Goal: Book appointment/travel/reservation

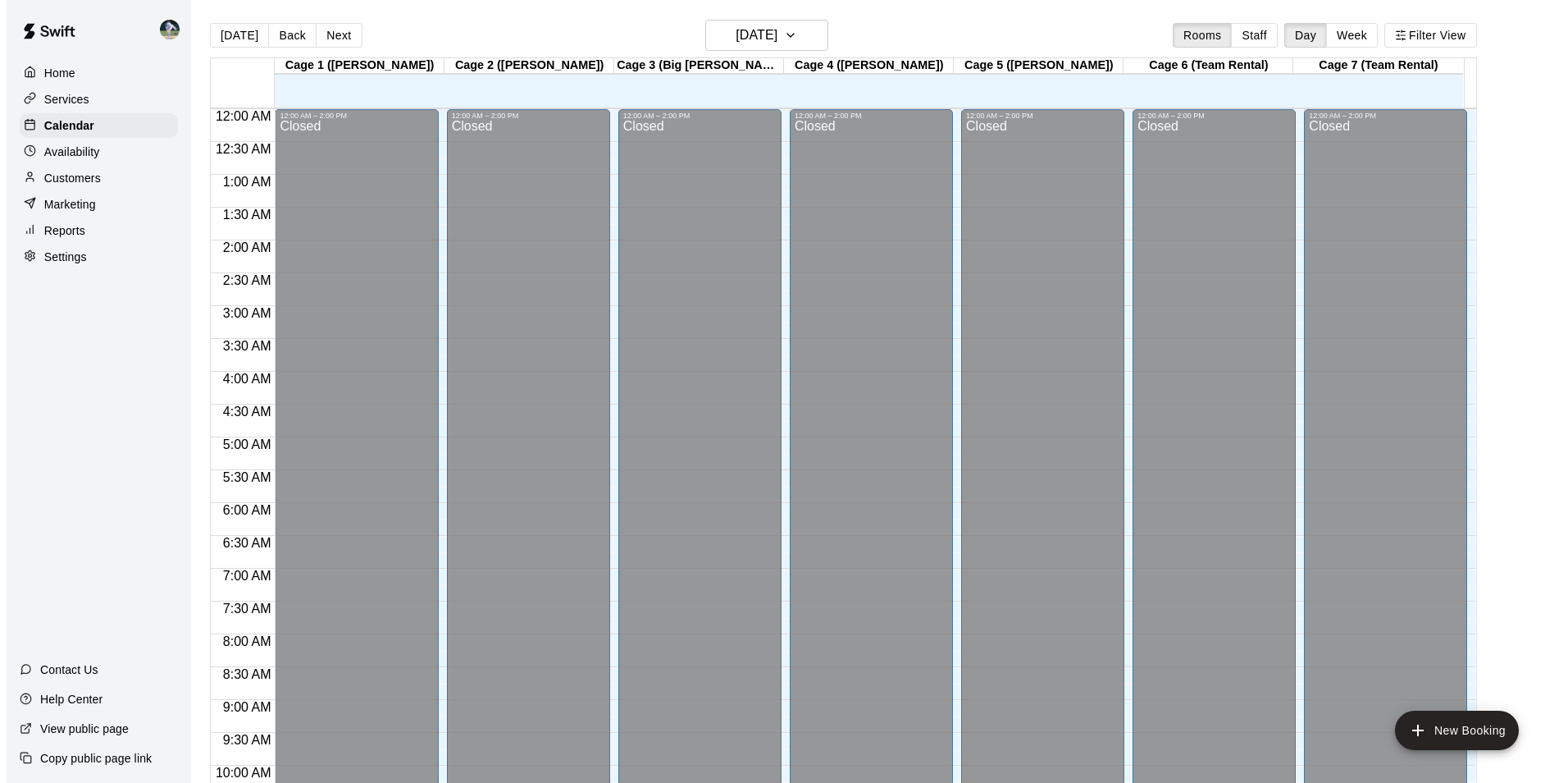
scroll to position [834, 0]
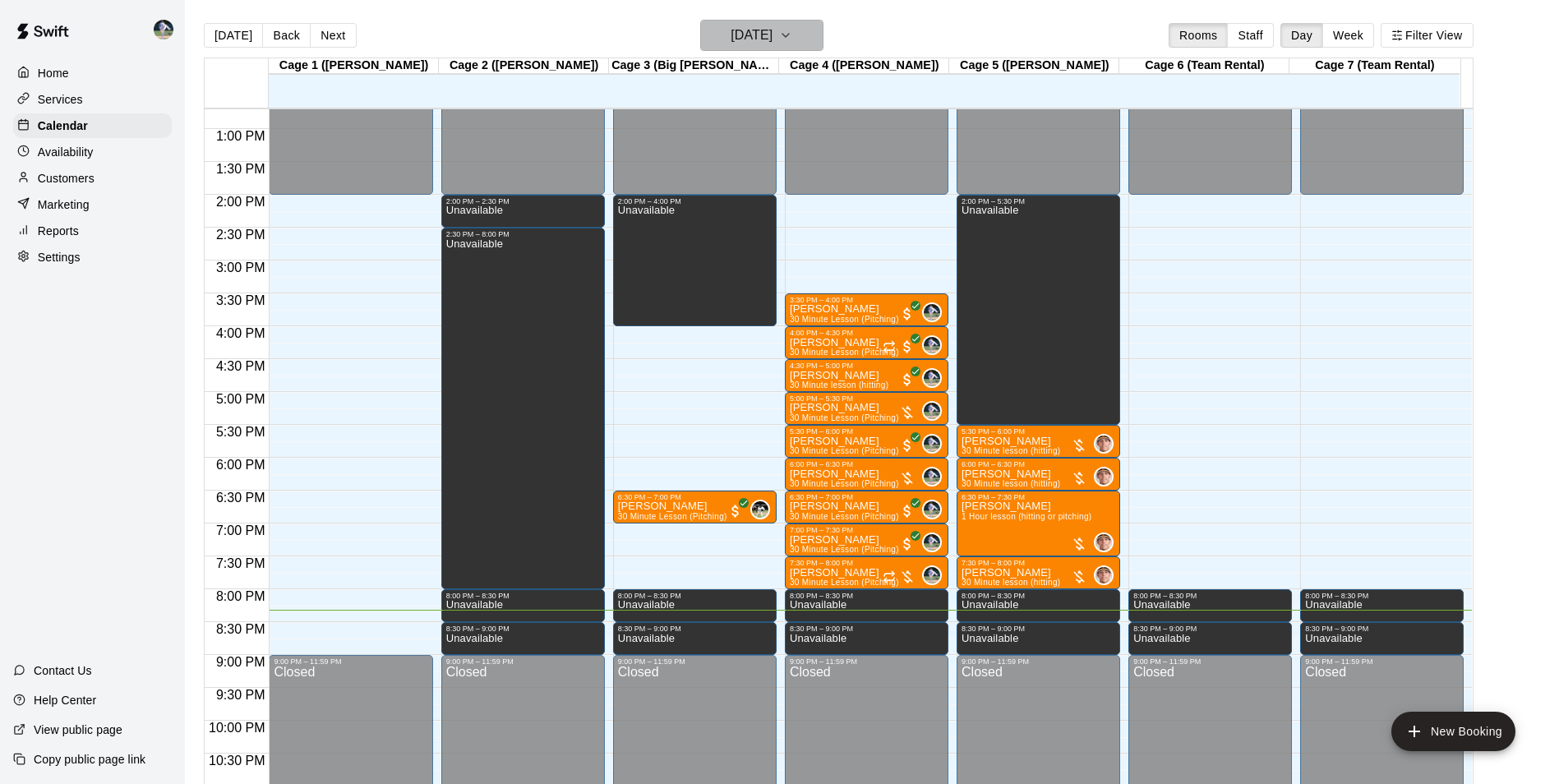
click at [792, 38] on icon "button" at bounding box center [785, 36] width 13 height 20
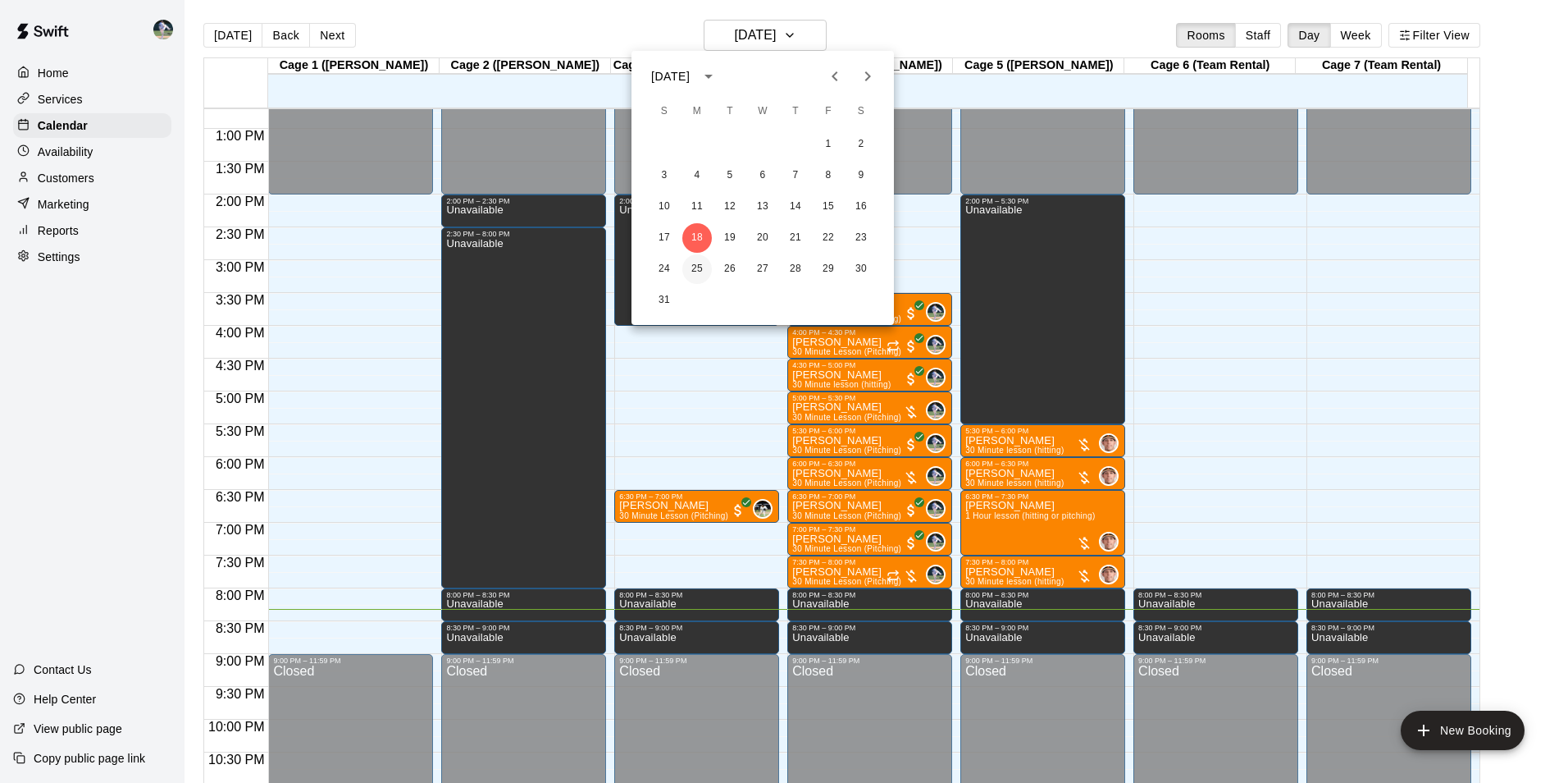
click at [703, 270] on button "25" at bounding box center [697, 268] width 29 height 29
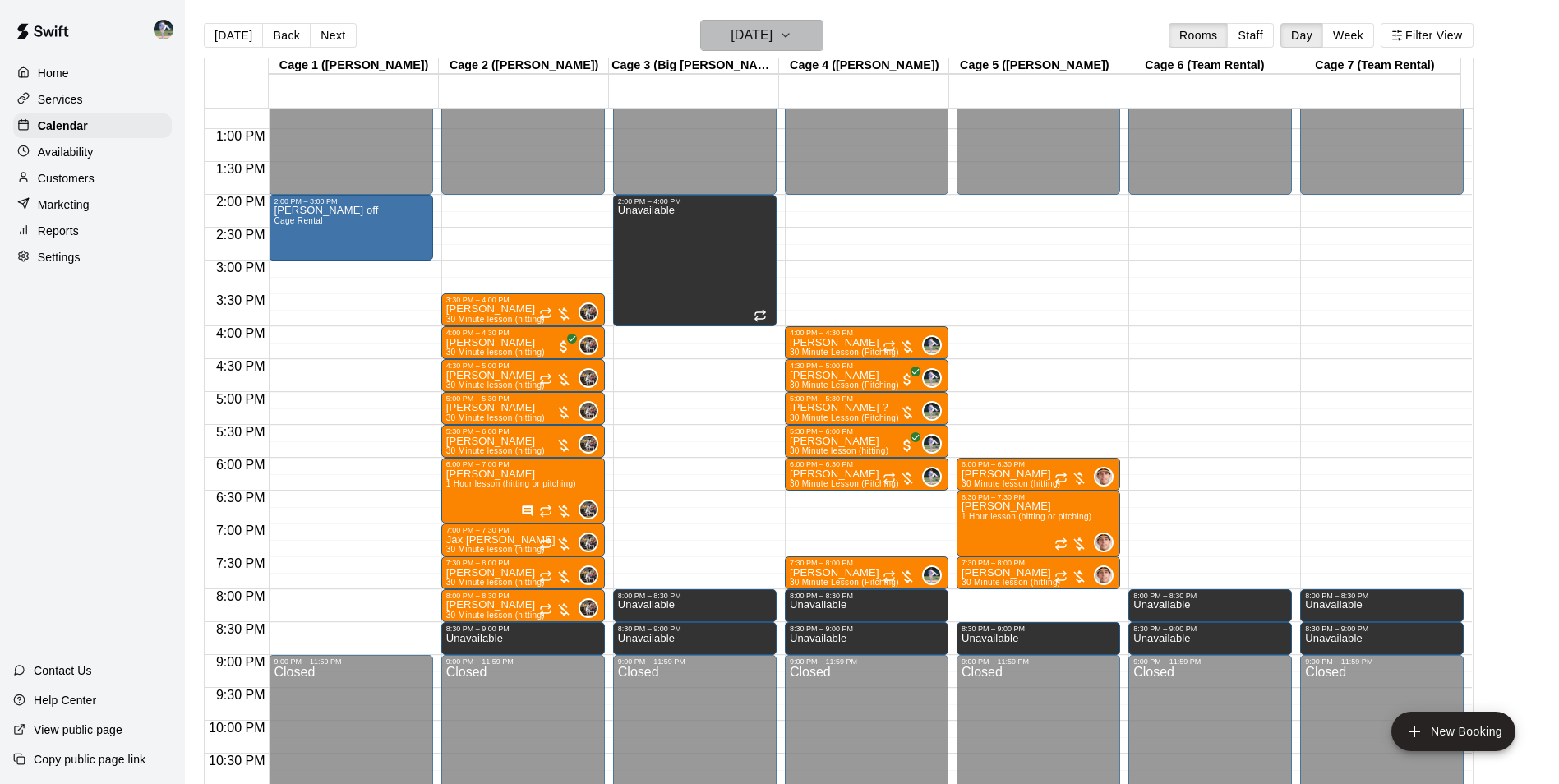
click at [789, 37] on icon "button" at bounding box center [785, 36] width 6 height 4
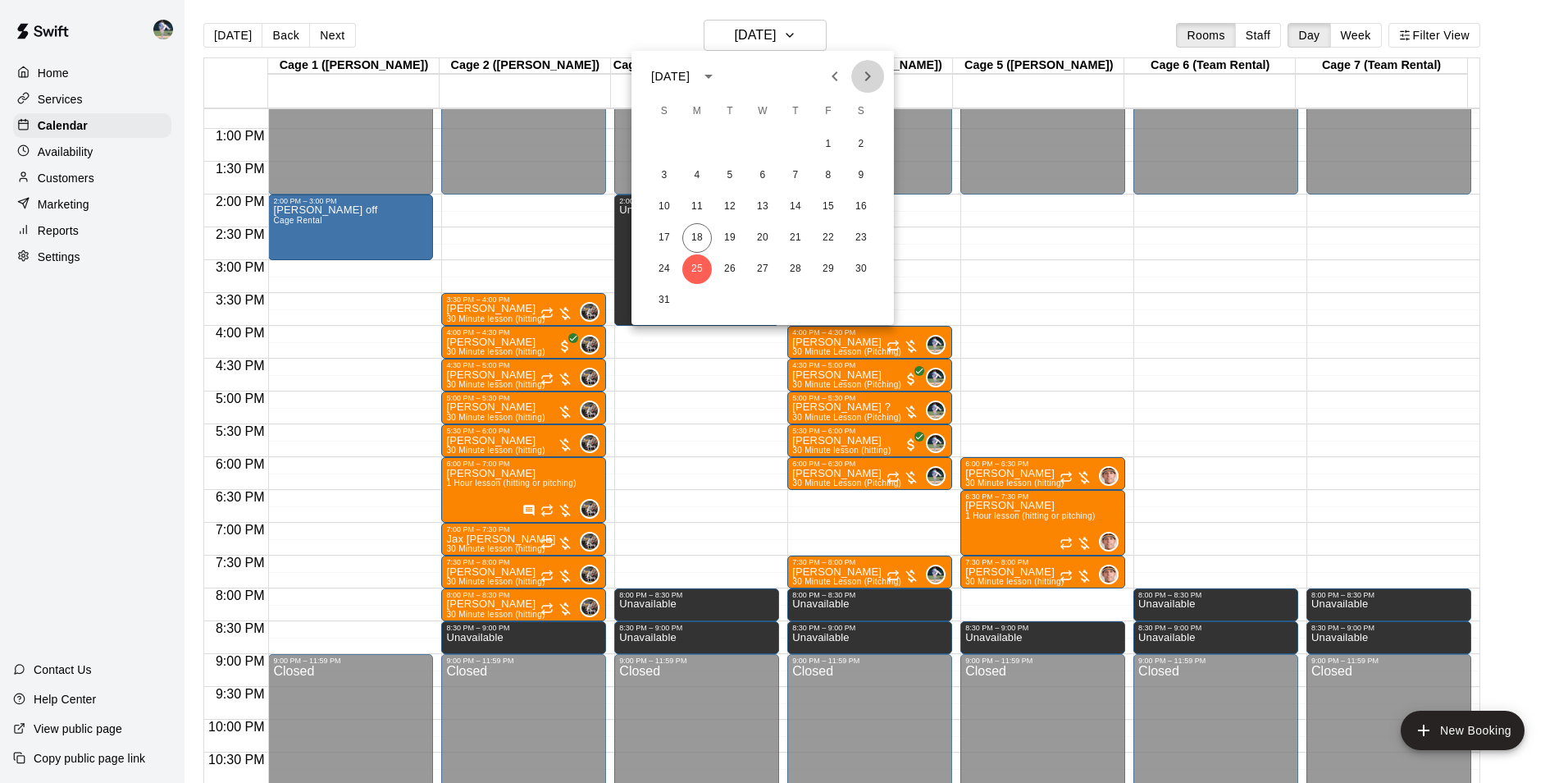
click at [870, 70] on icon "Next month" at bounding box center [868, 76] width 20 height 20
click at [696, 138] on button "1" at bounding box center [697, 144] width 29 height 29
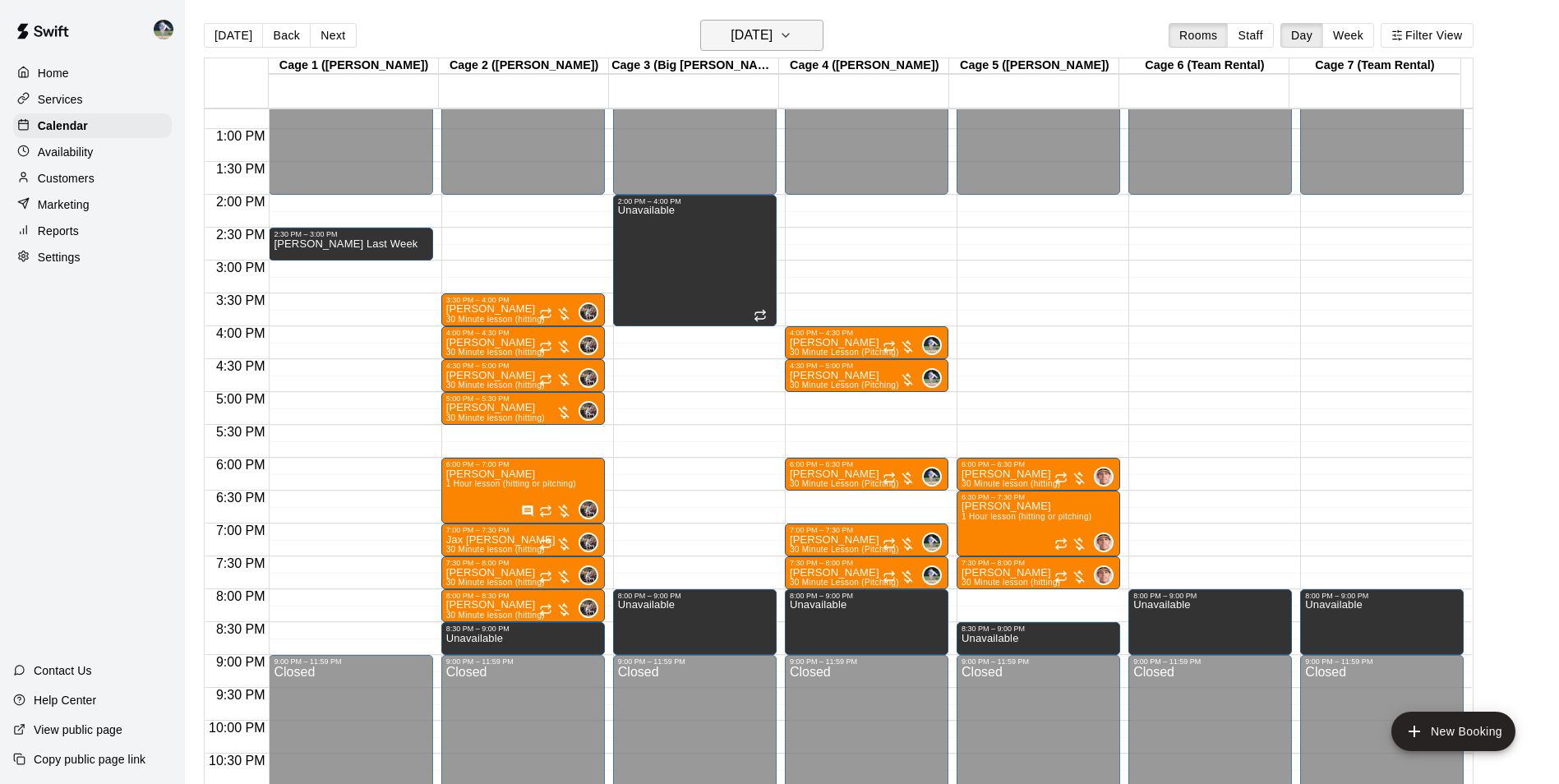
click at [789, 36] on icon "button" at bounding box center [785, 36] width 6 height 4
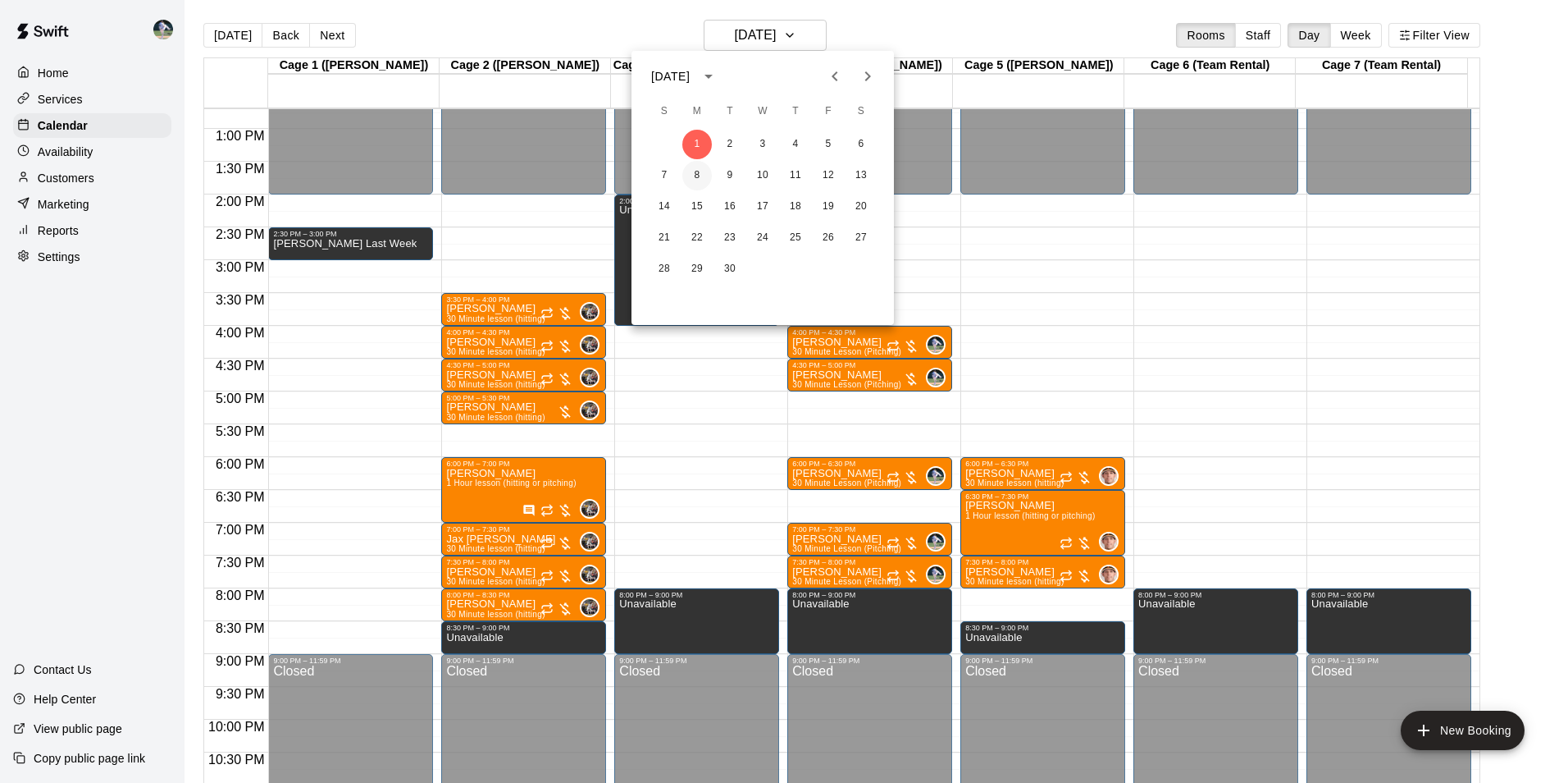
click at [698, 181] on button "8" at bounding box center [697, 175] width 29 height 29
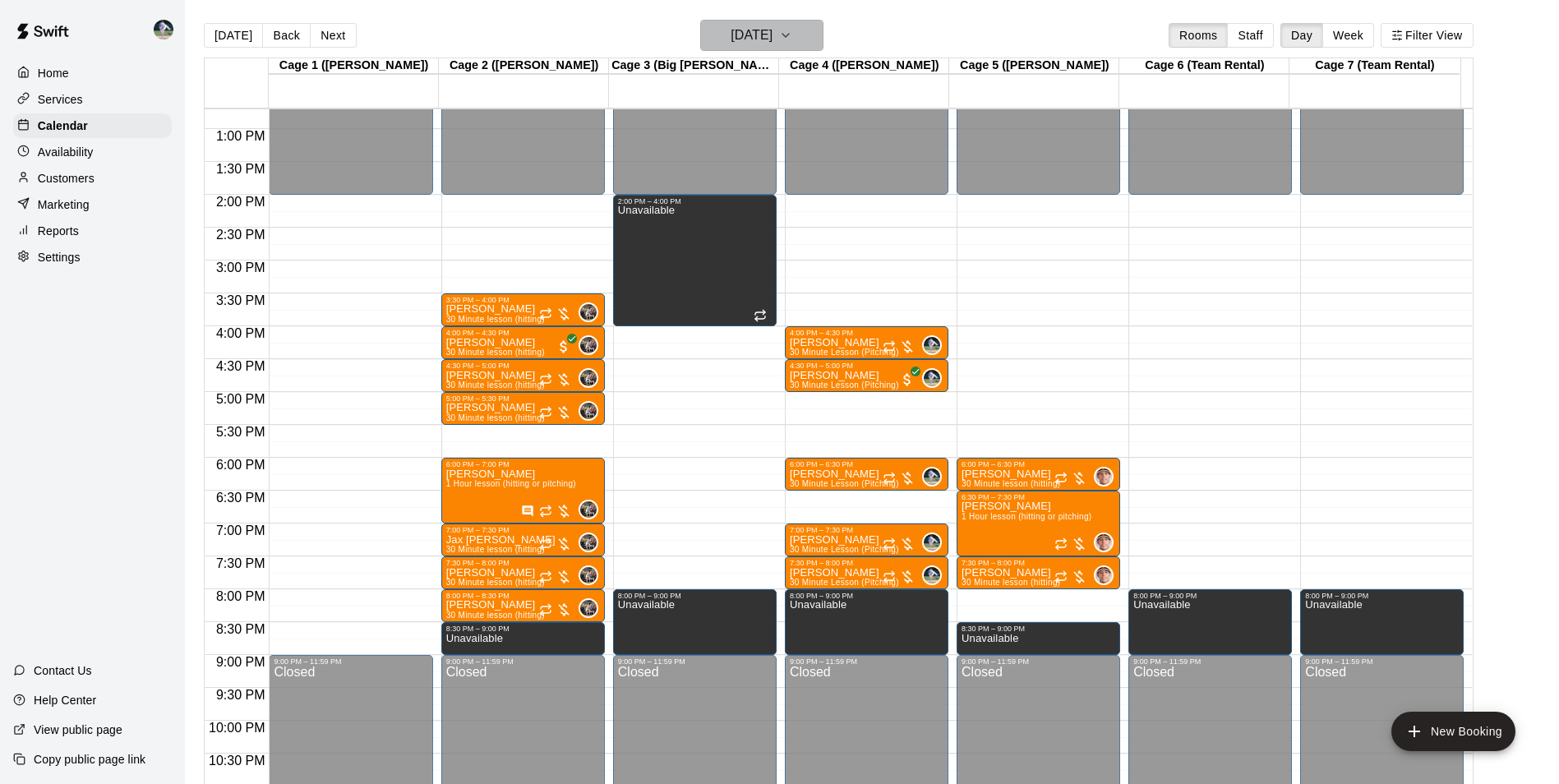
click at [792, 38] on icon "button" at bounding box center [785, 36] width 13 height 20
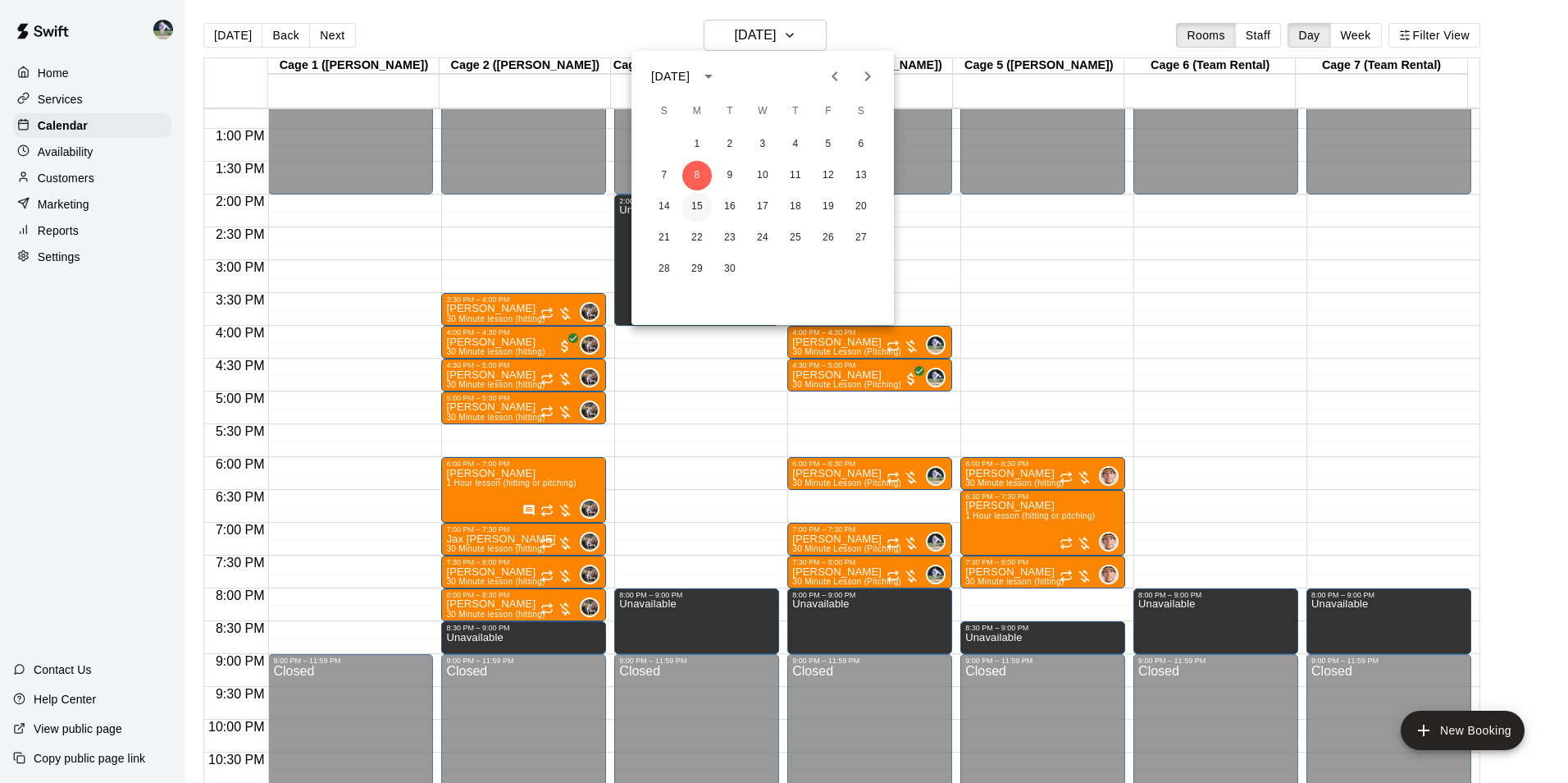
click at [690, 208] on button "15" at bounding box center [697, 206] width 29 height 29
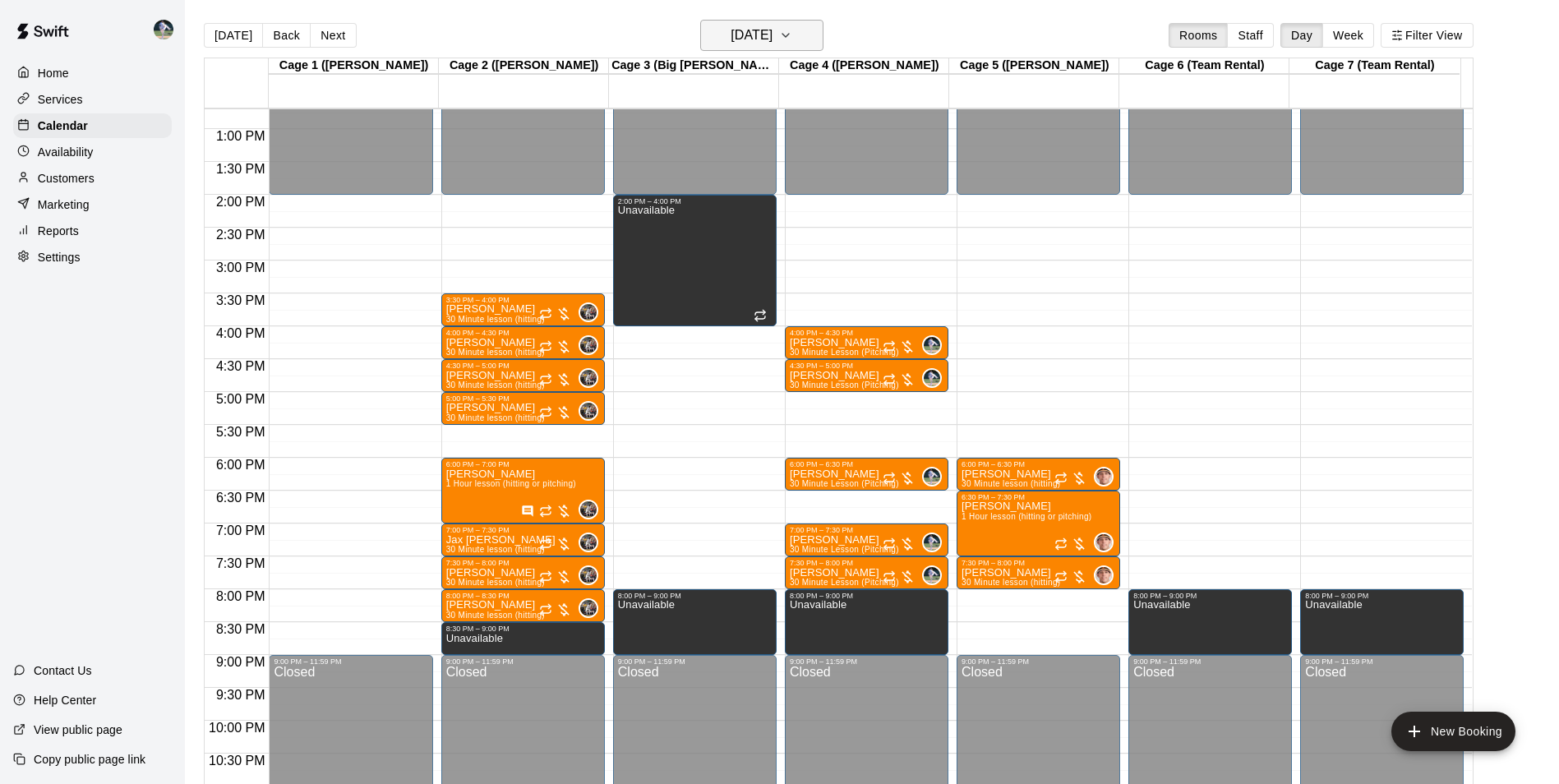
click at [792, 30] on icon "button" at bounding box center [785, 36] width 13 height 20
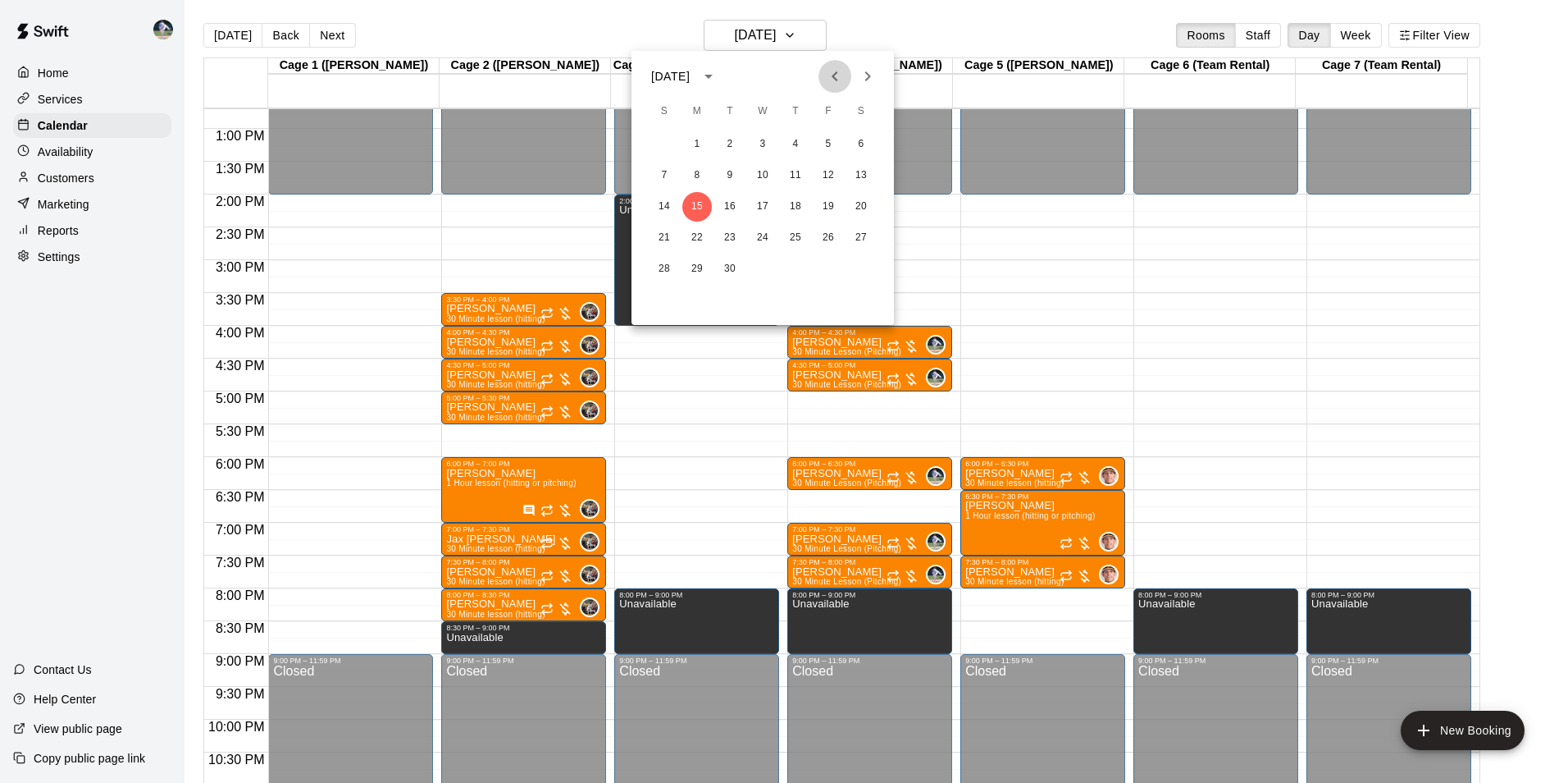
click at [839, 75] on icon "Previous month" at bounding box center [835, 76] width 20 height 20
click at [705, 240] on button "18" at bounding box center [697, 237] width 29 height 29
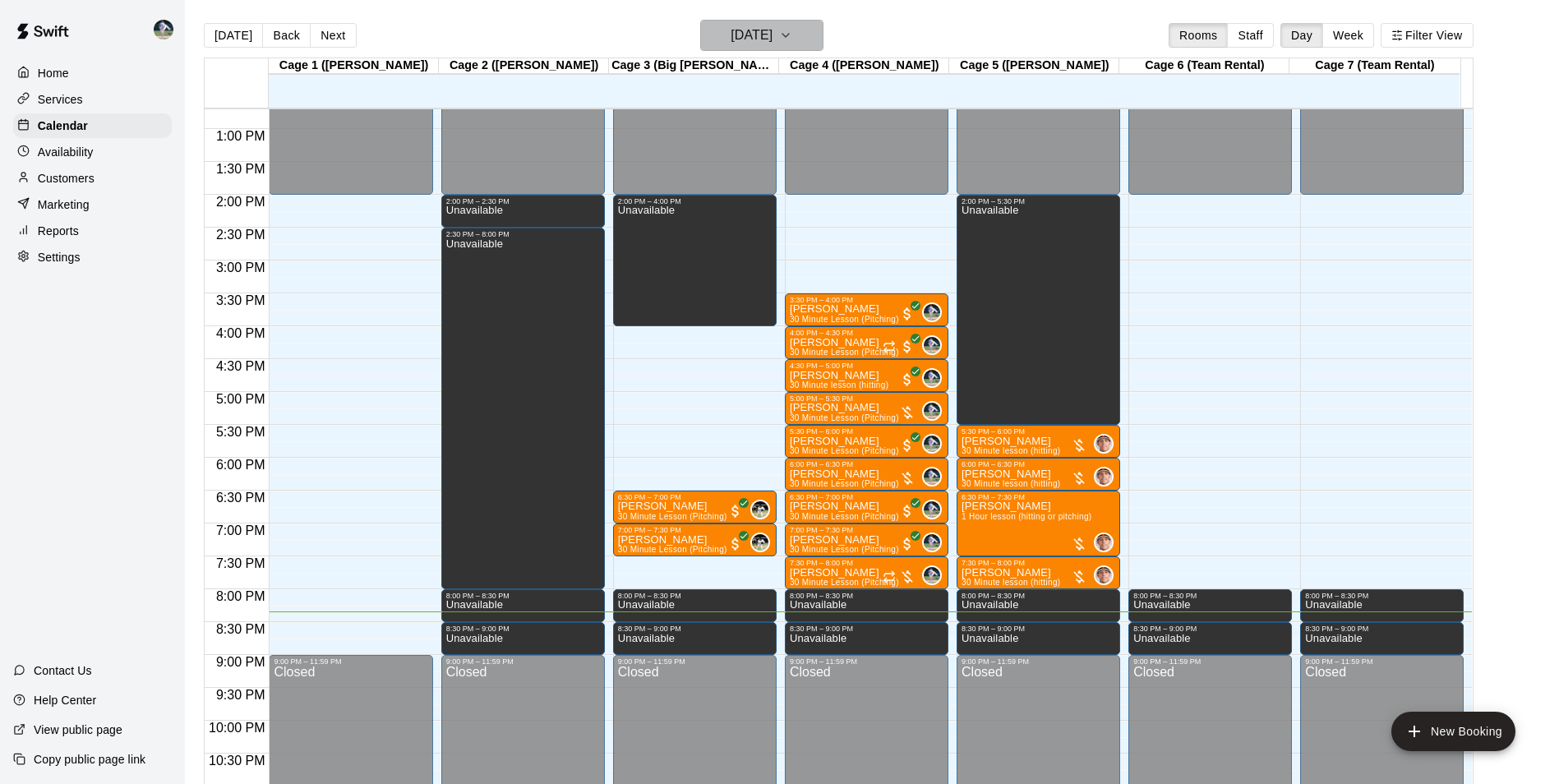
click at [814, 46] on button "[DATE]" at bounding box center [761, 35] width 124 height 31
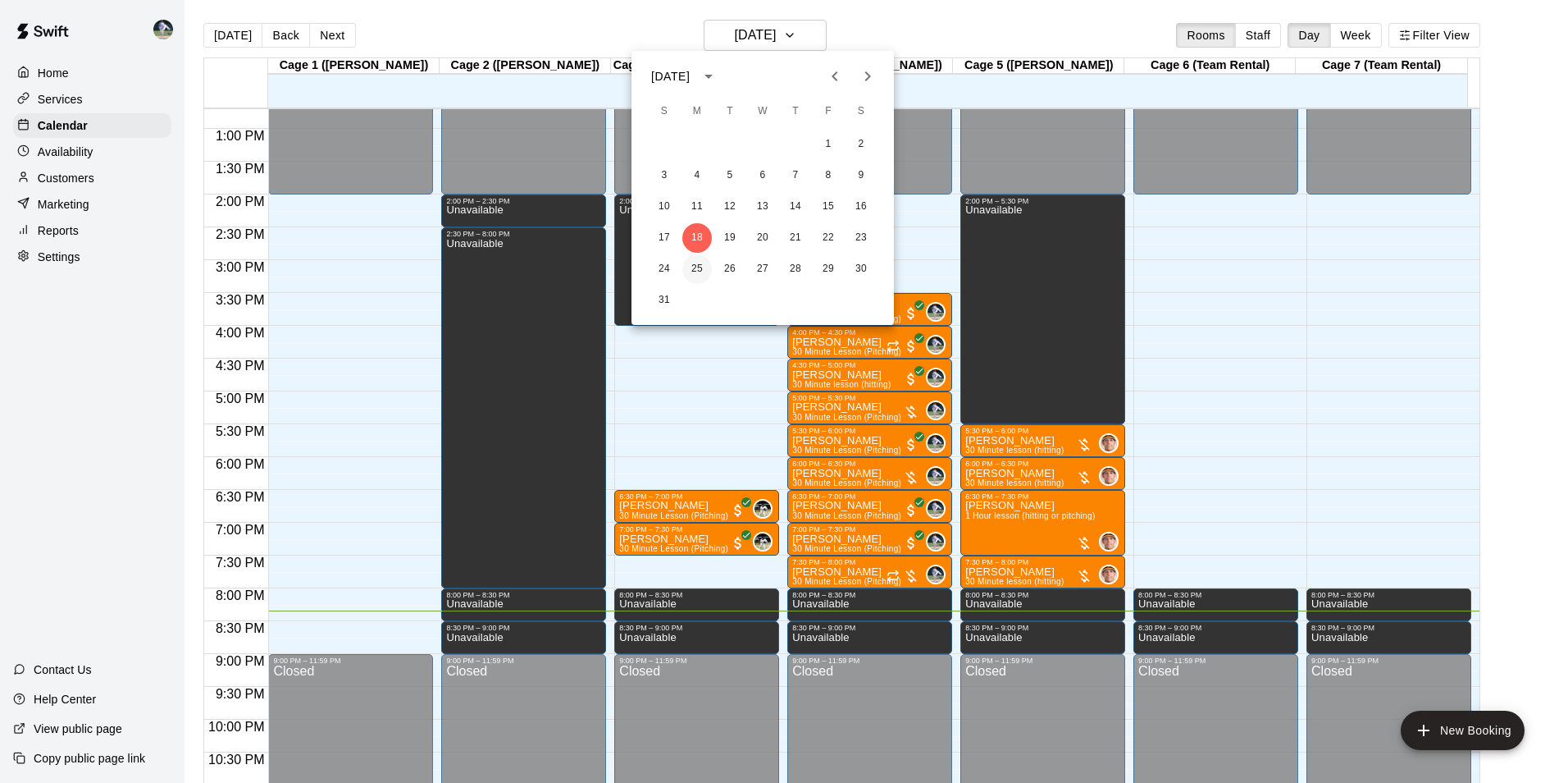
click at [701, 268] on button "25" at bounding box center [697, 268] width 29 height 29
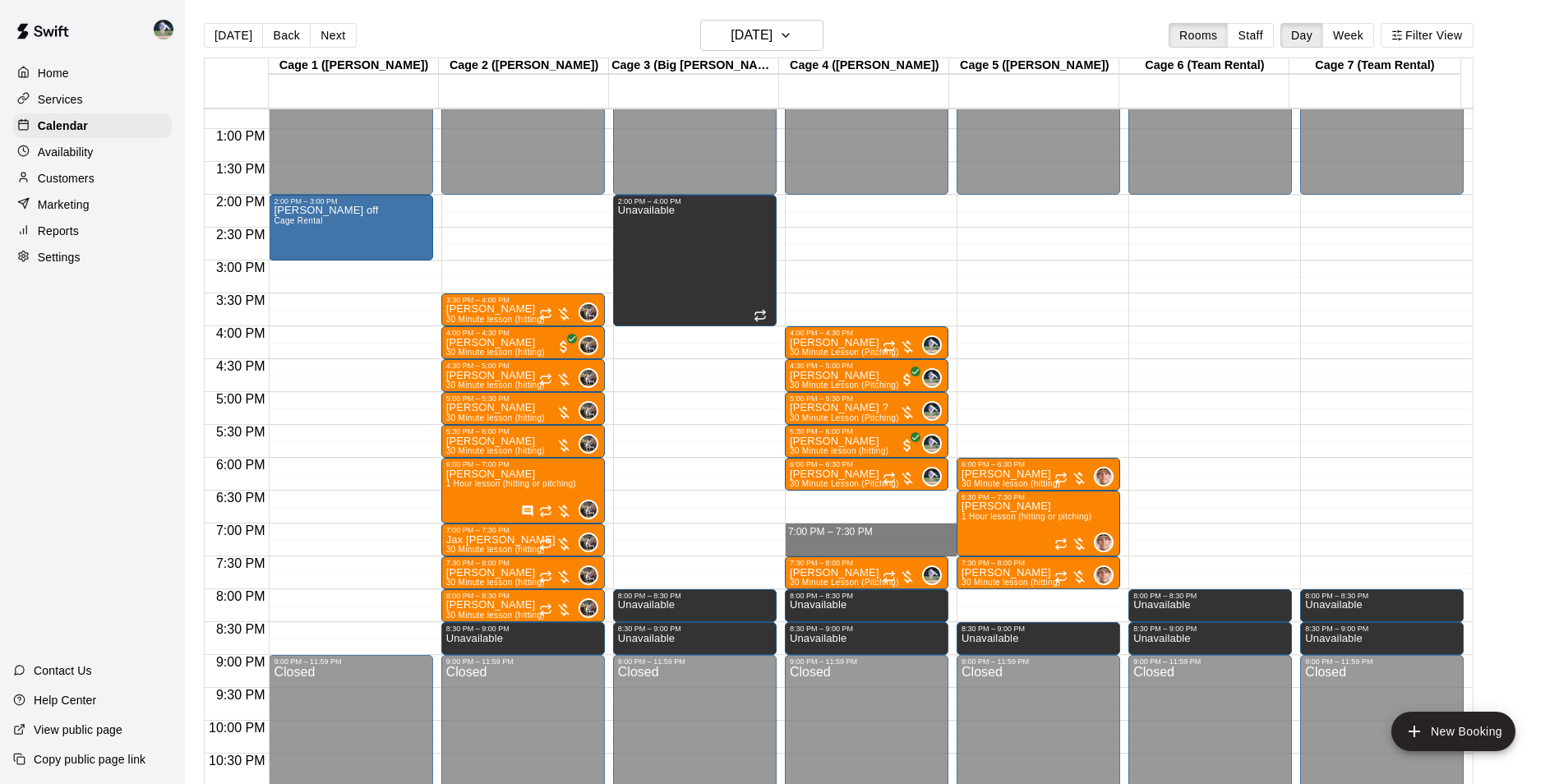
drag, startPoint x: 815, startPoint y: 532, endPoint x: 816, endPoint y: 545, distance: 13.0
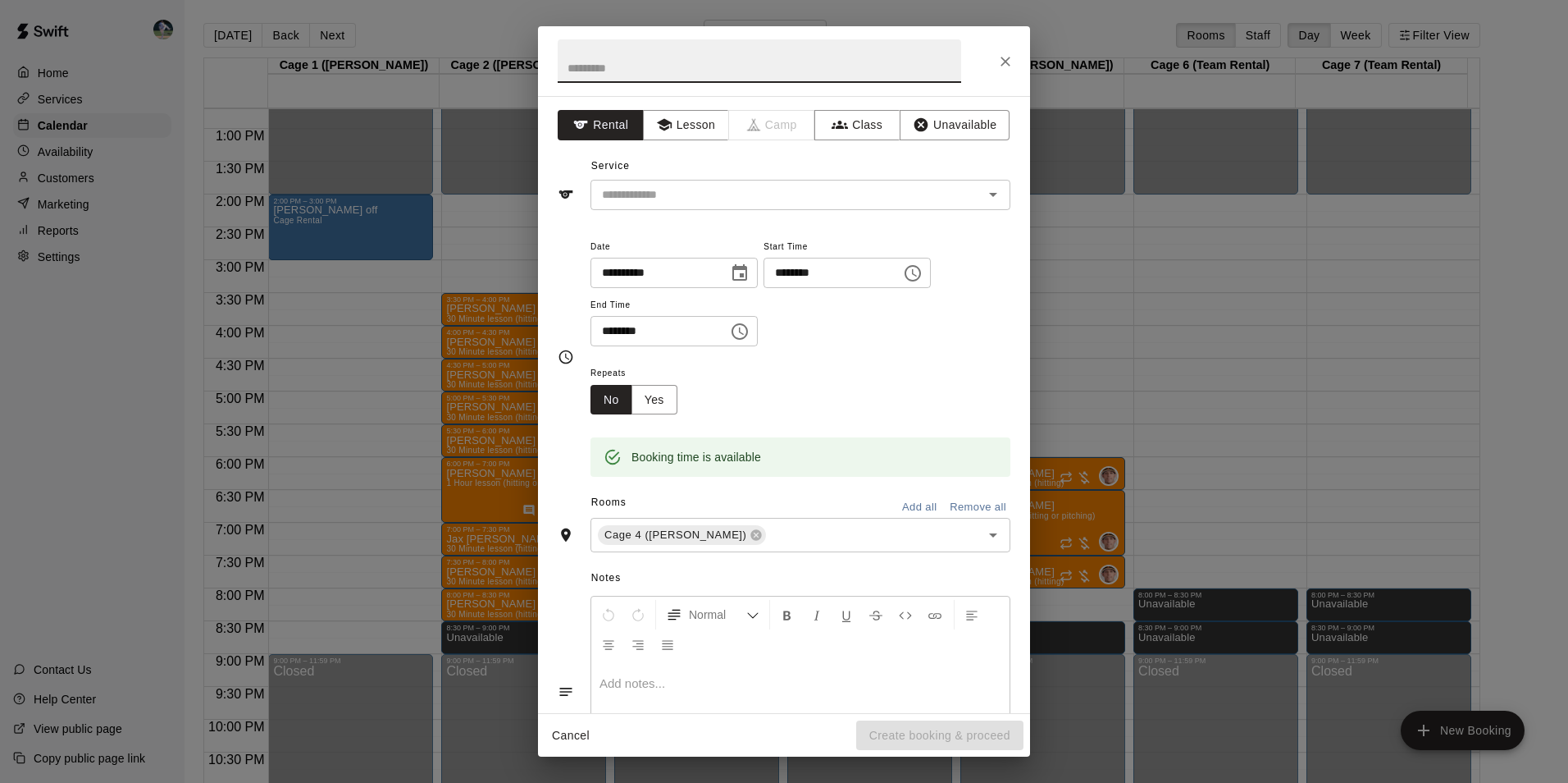
type input "*"
type input "**********"
click at [680, 127] on button "Lesson" at bounding box center [685, 125] width 86 height 30
click at [682, 194] on input "text" at bounding box center [776, 194] width 361 height 20
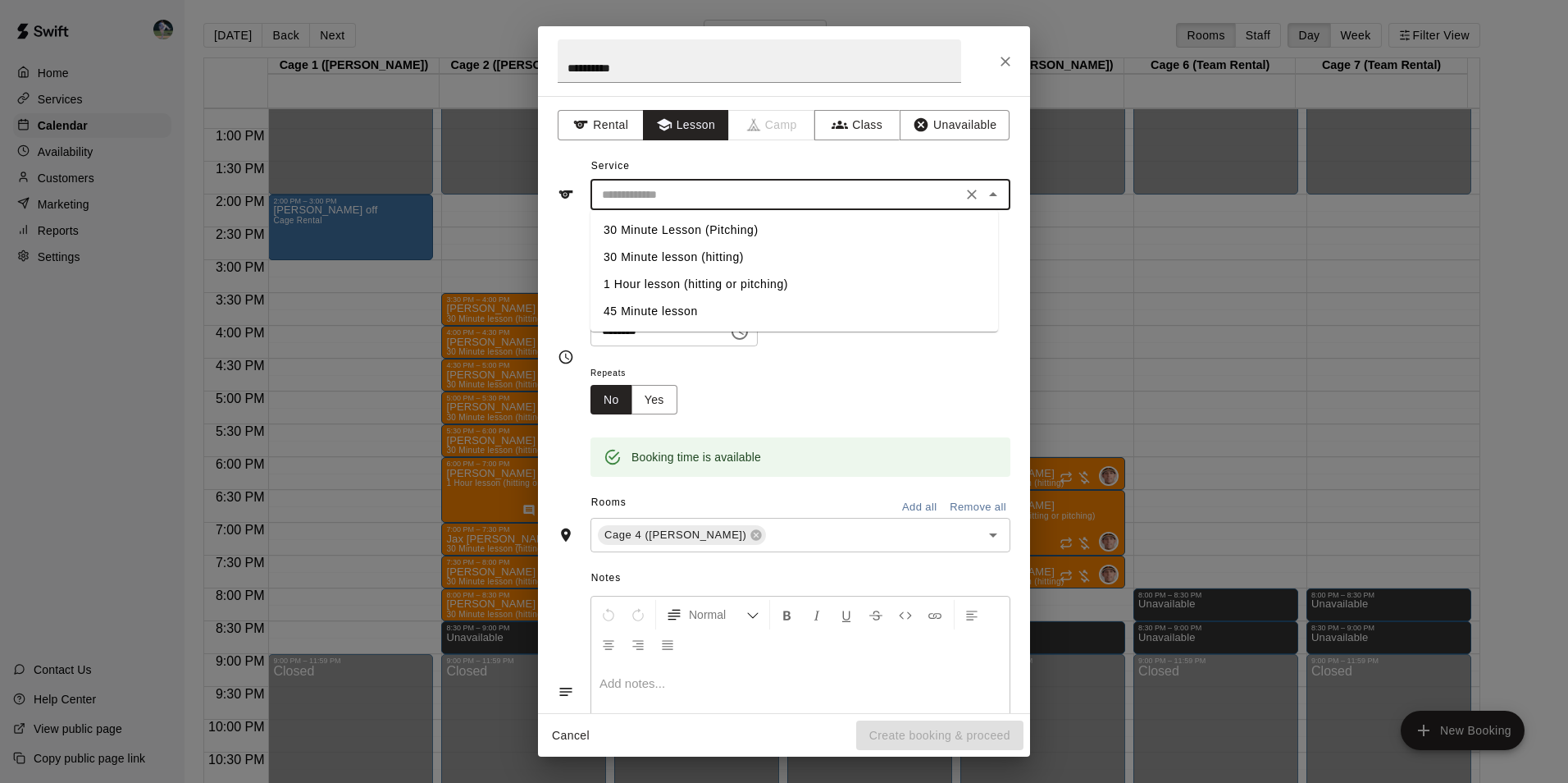
click at [683, 227] on li "30 Minute Lesson (Pitching)" at bounding box center [793, 230] width 407 height 27
type input "**********"
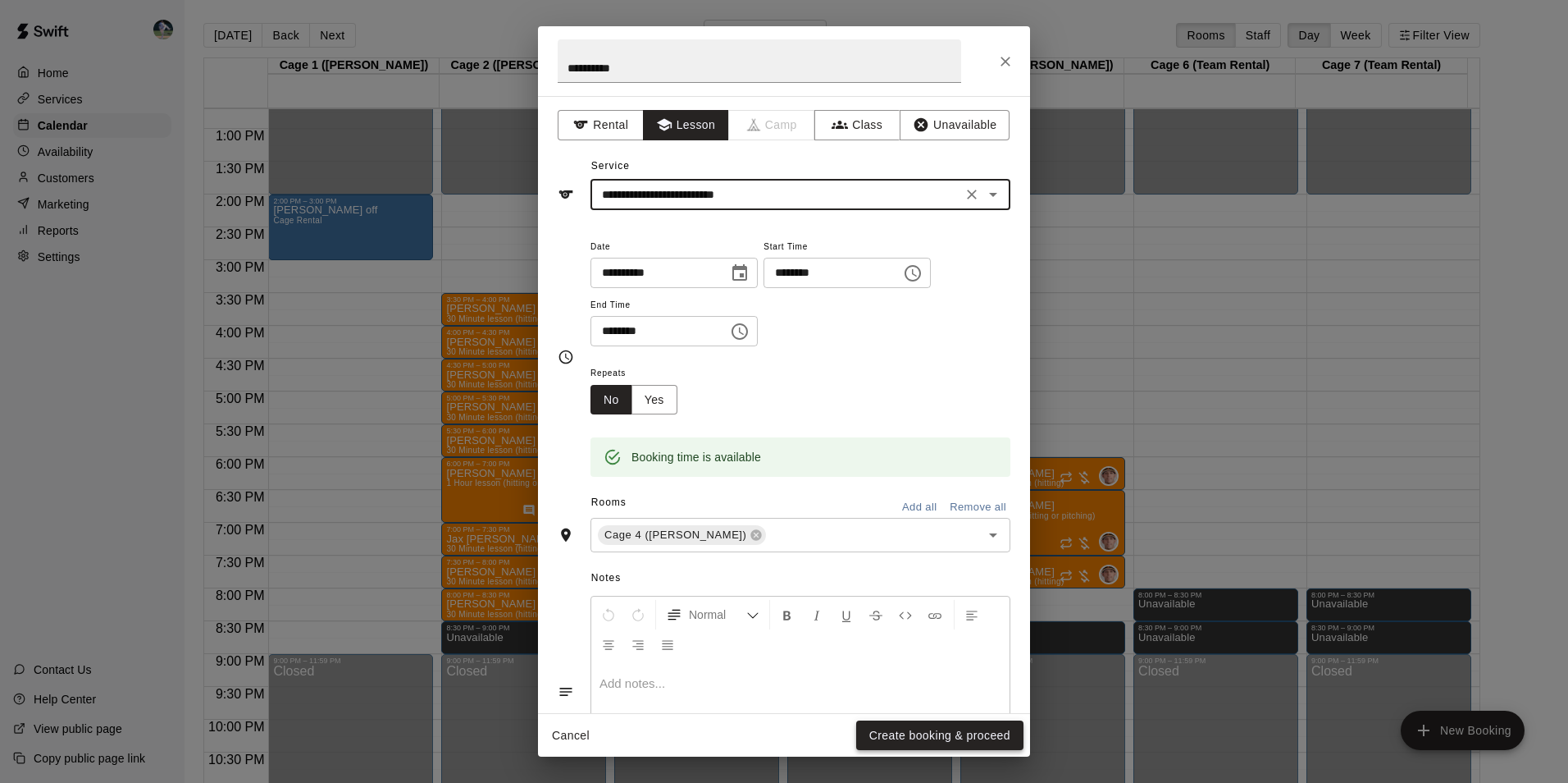
click at [939, 736] on button "Create booking & proceed" at bounding box center [940, 735] width 168 height 30
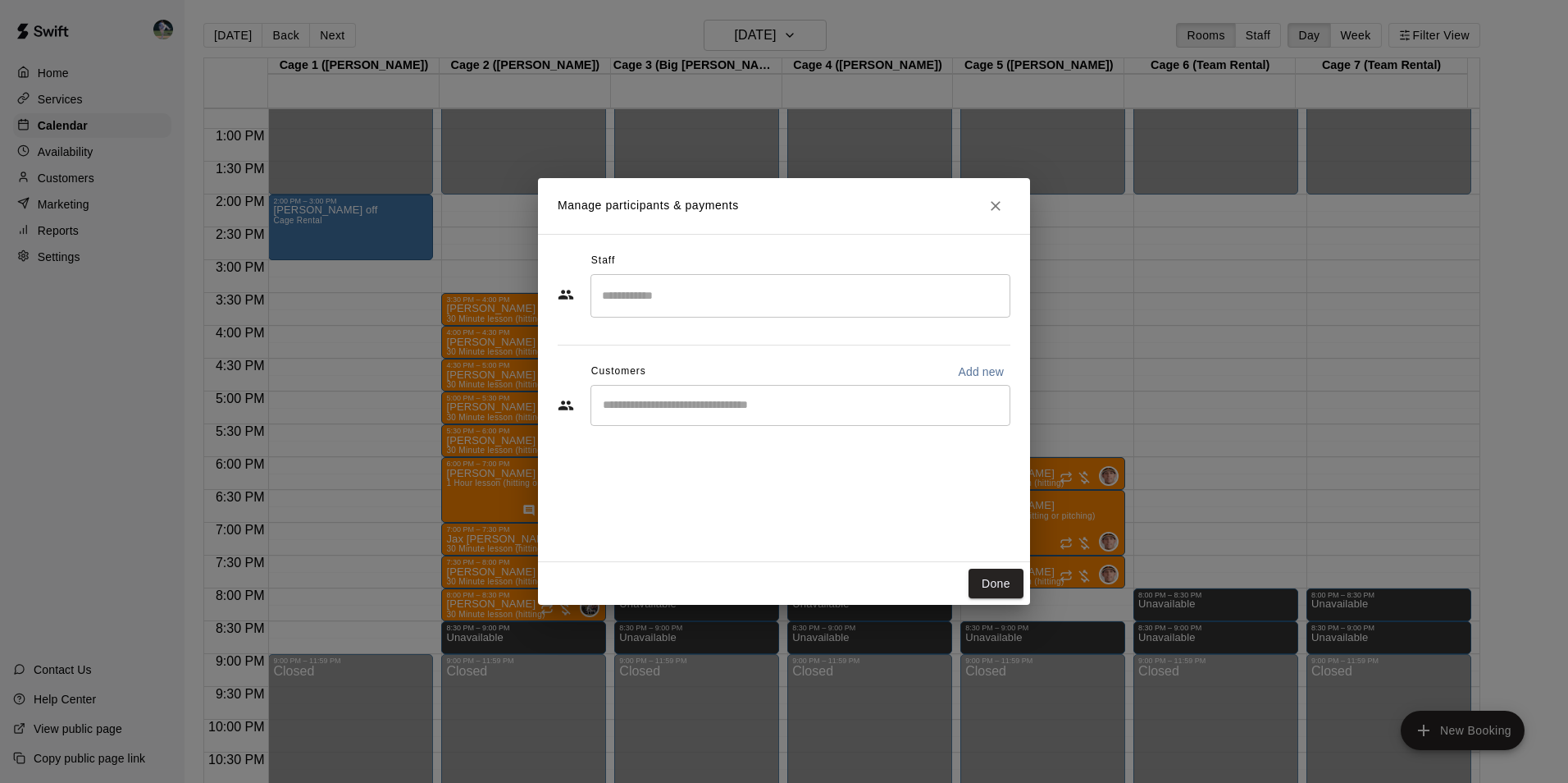
click at [718, 299] on input "Search staff" at bounding box center [800, 296] width 405 height 28
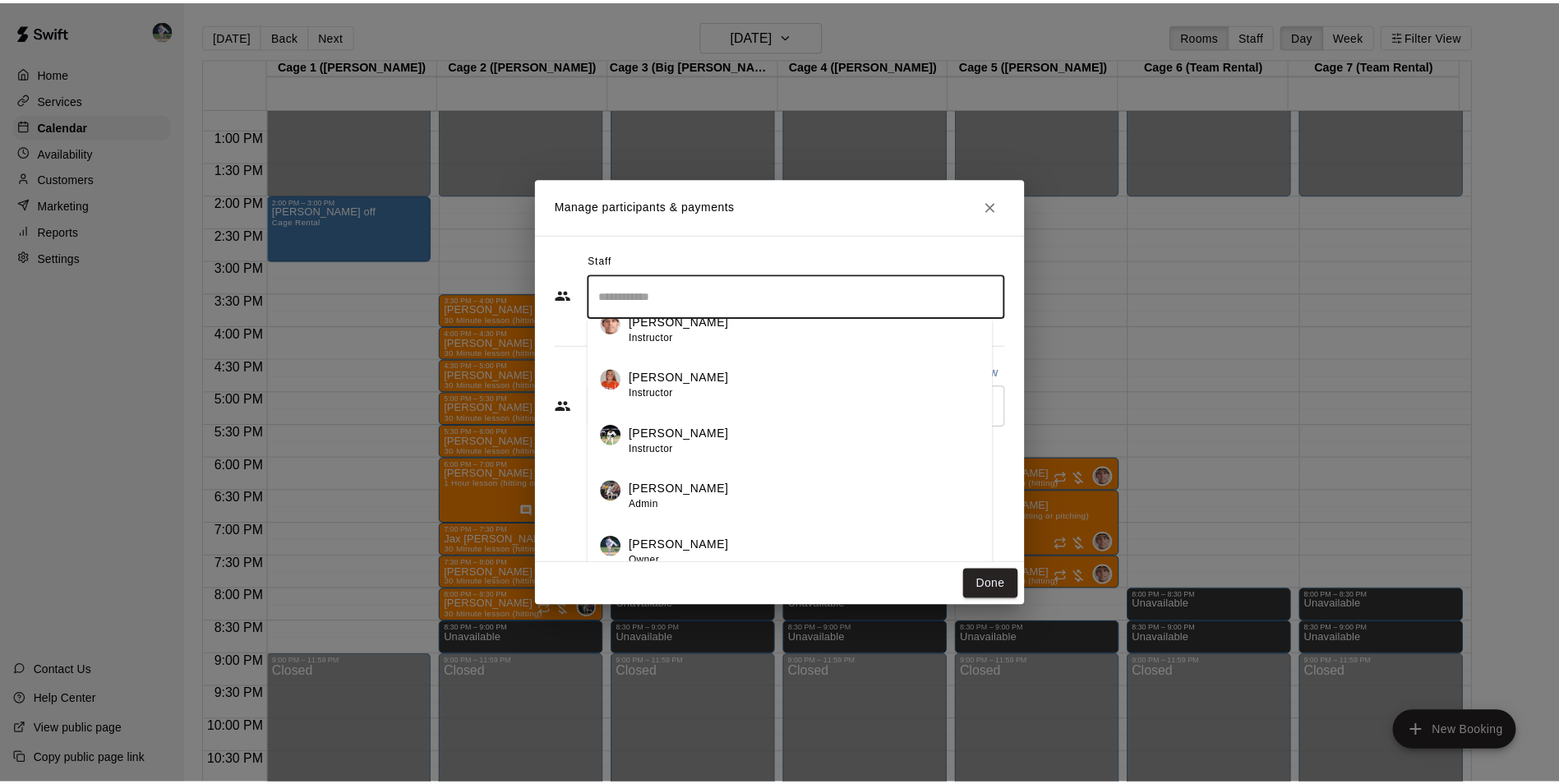
scroll to position [28, 0]
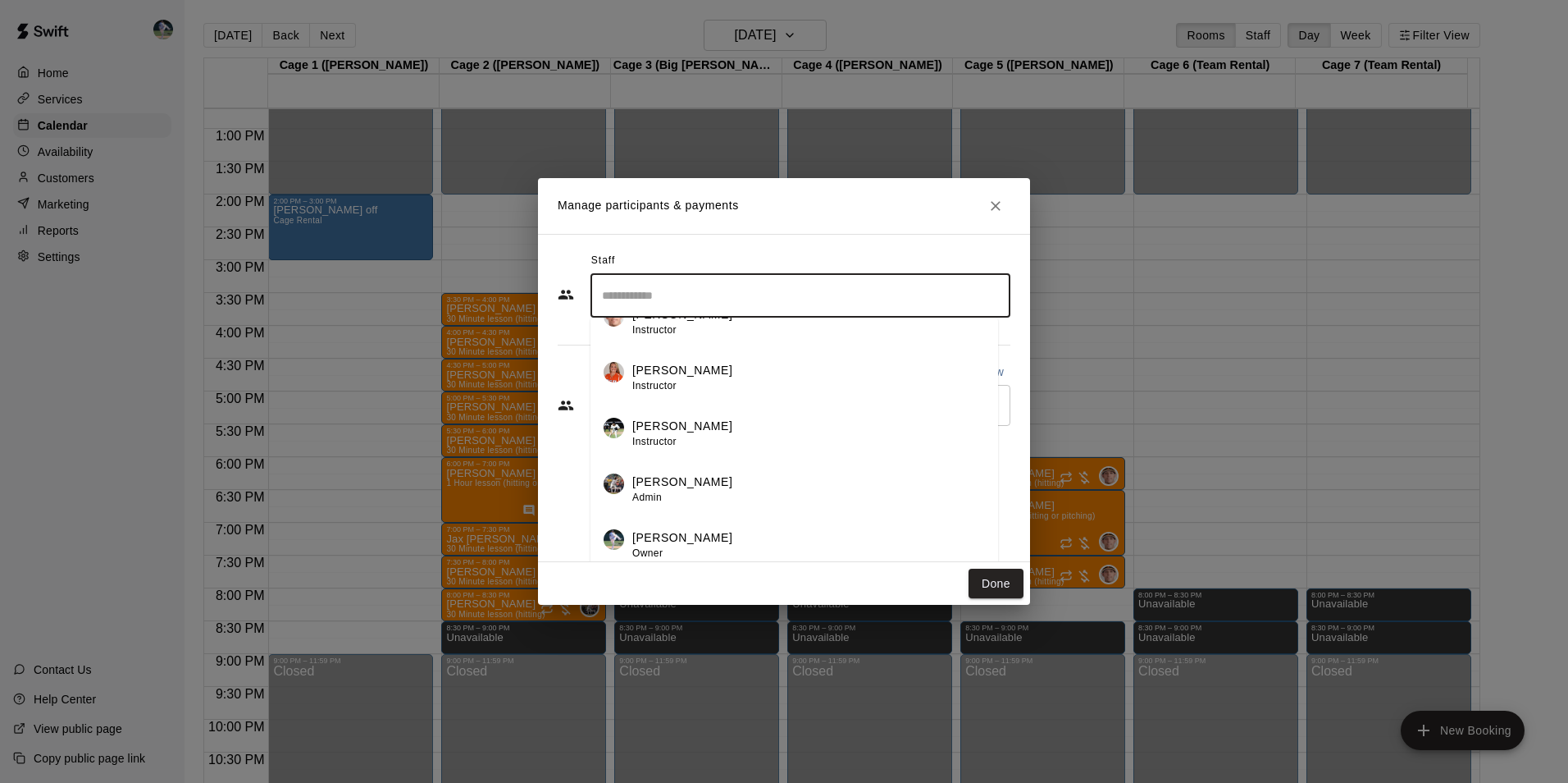
click at [734, 528] on li "[PERSON_NAME] Owner" at bounding box center [793, 540] width 407 height 56
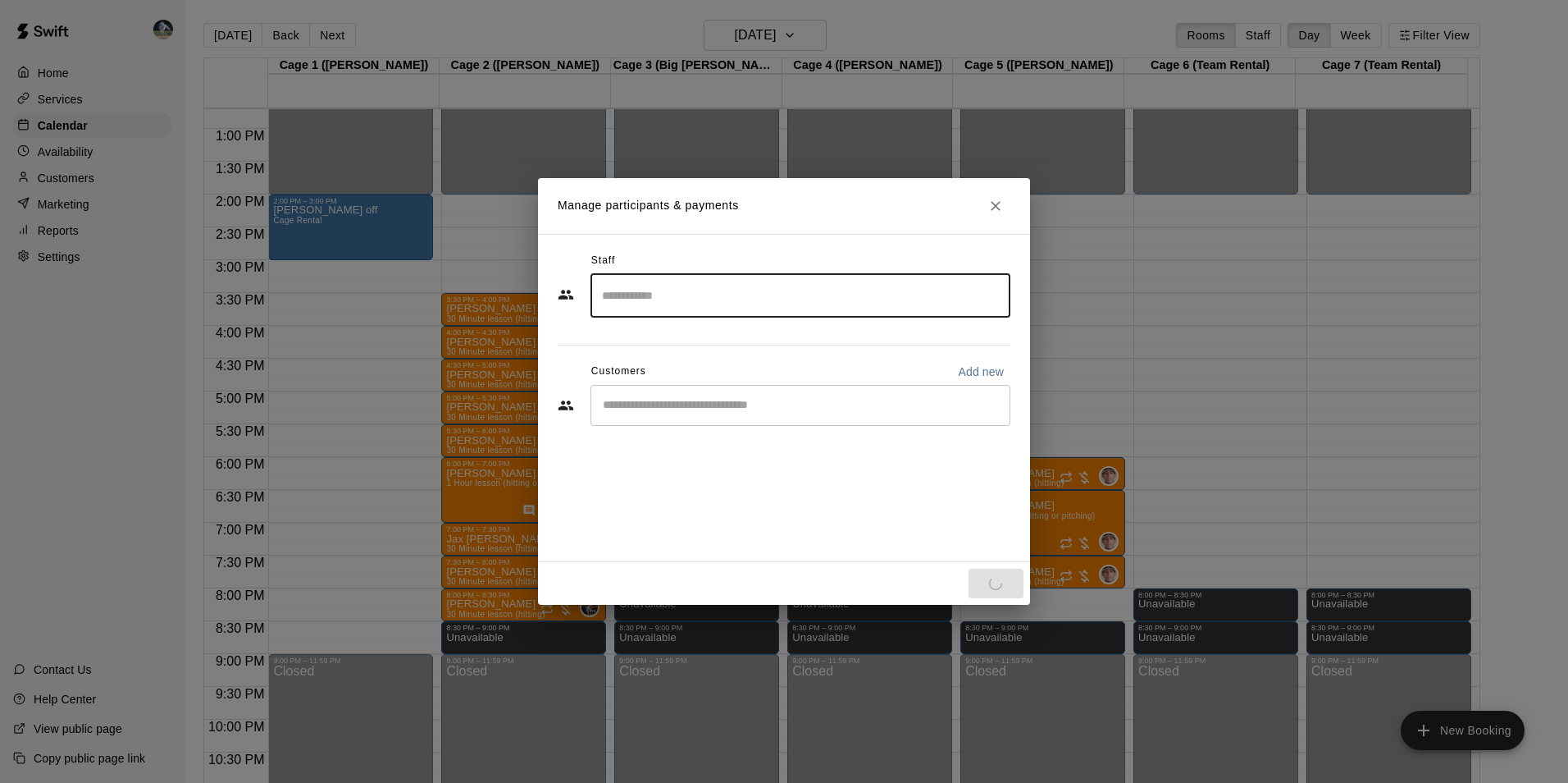
click at [725, 413] on input "Start typing to search customers..." at bounding box center [800, 405] width 405 height 16
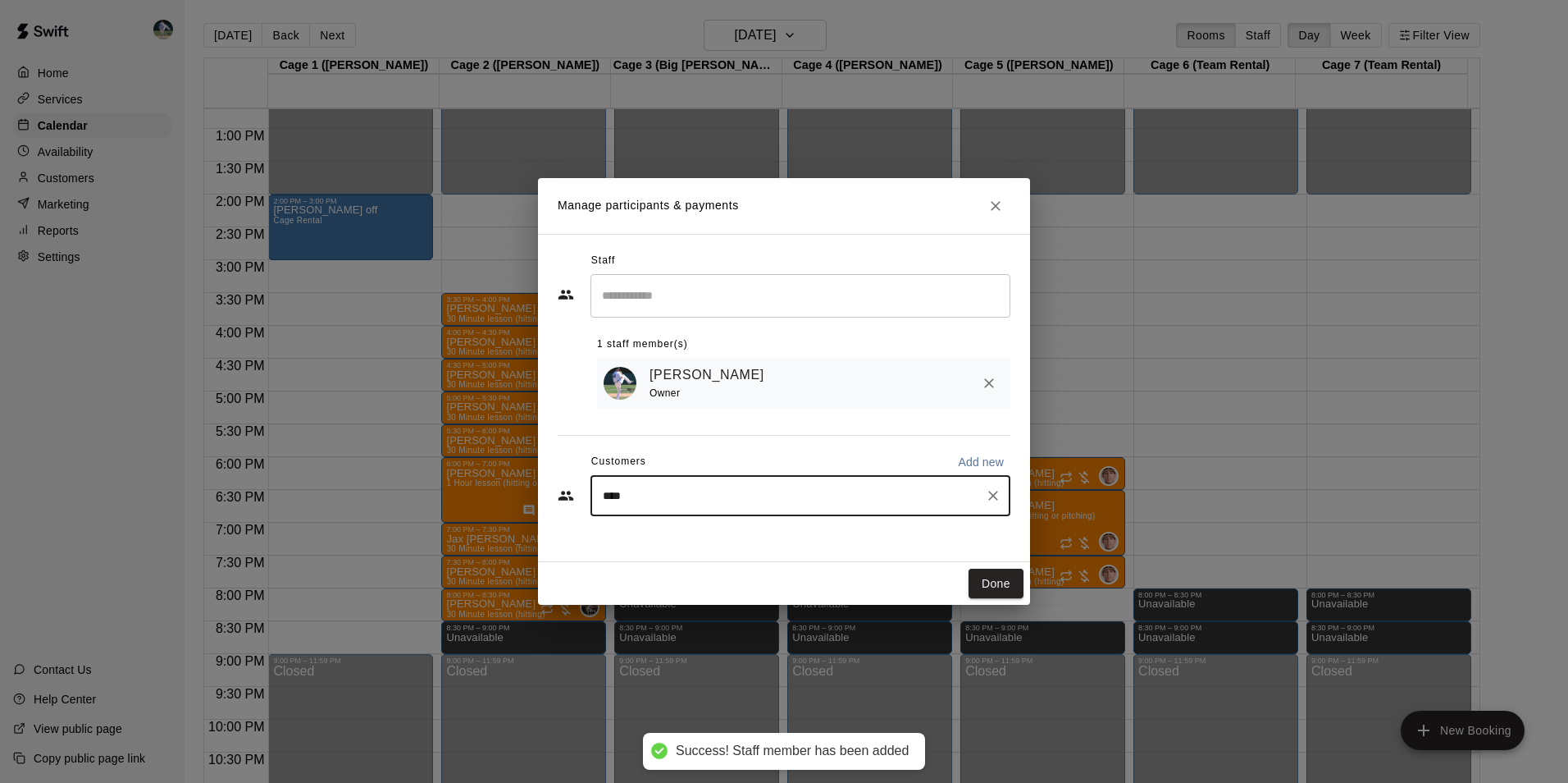
type input "*****"
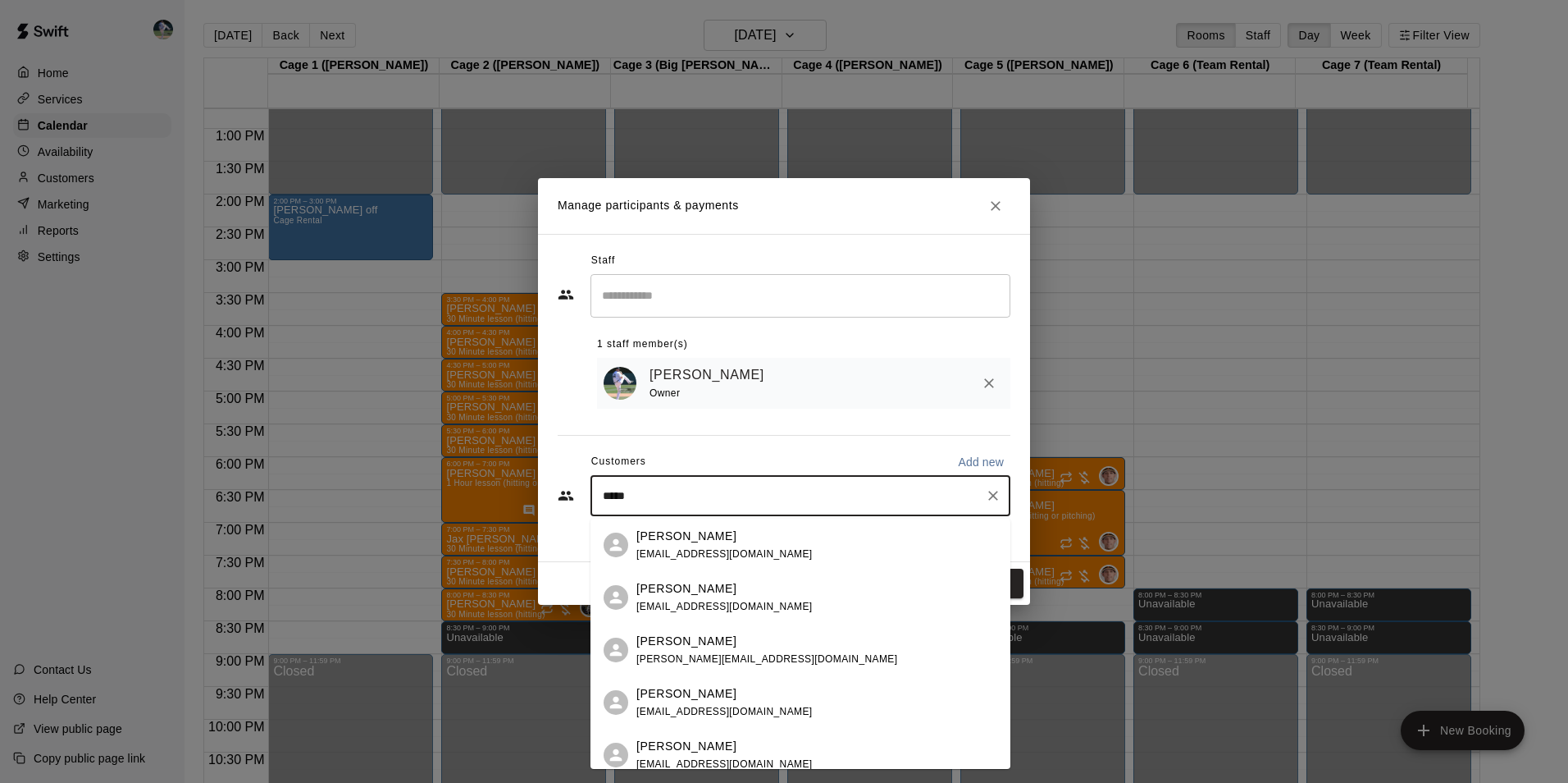
click at [754, 543] on div "[PERSON_NAME]" at bounding box center [724, 535] width 177 height 17
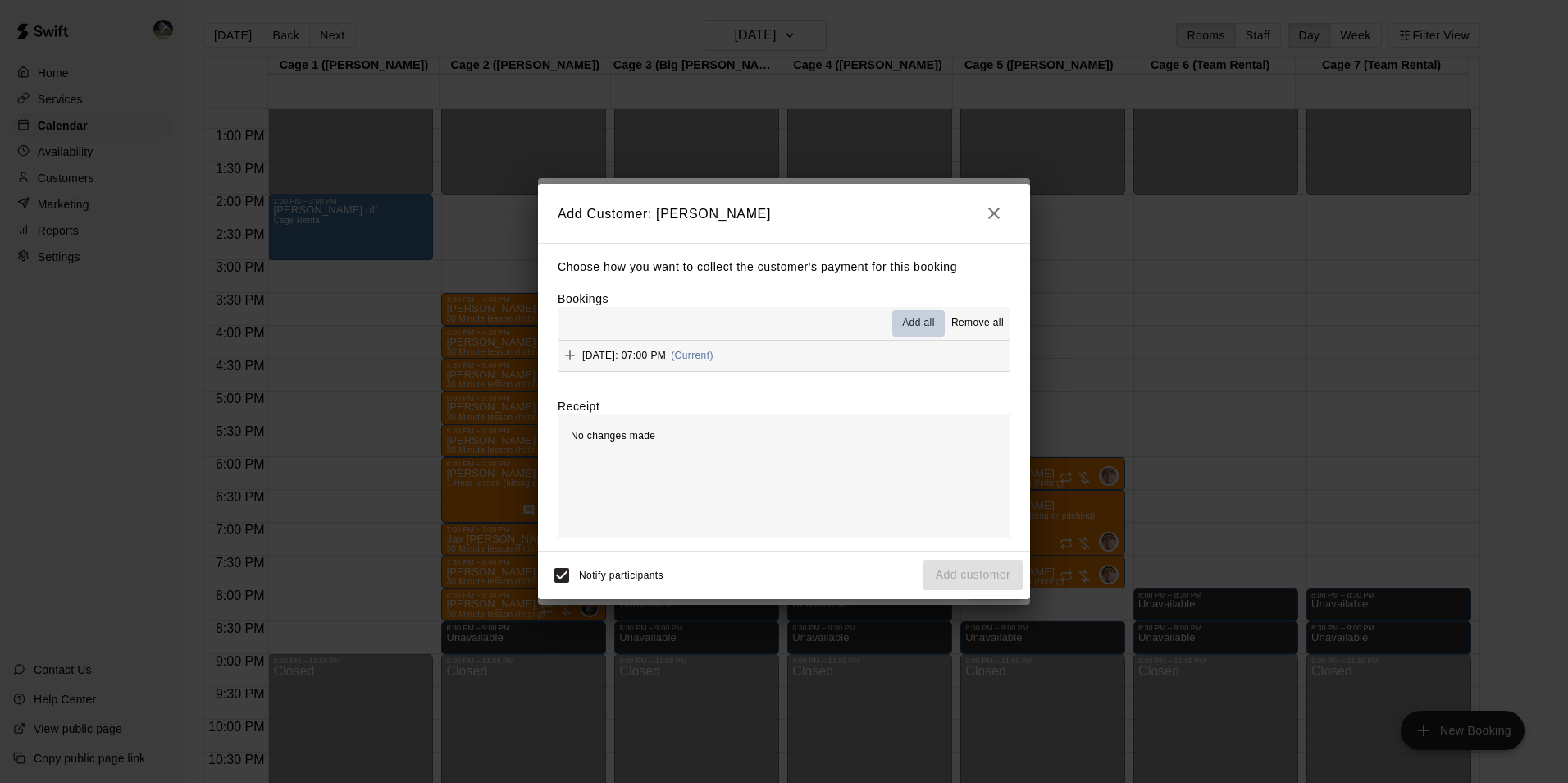
click at [918, 320] on span "Add all" at bounding box center [918, 323] width 33 height 16
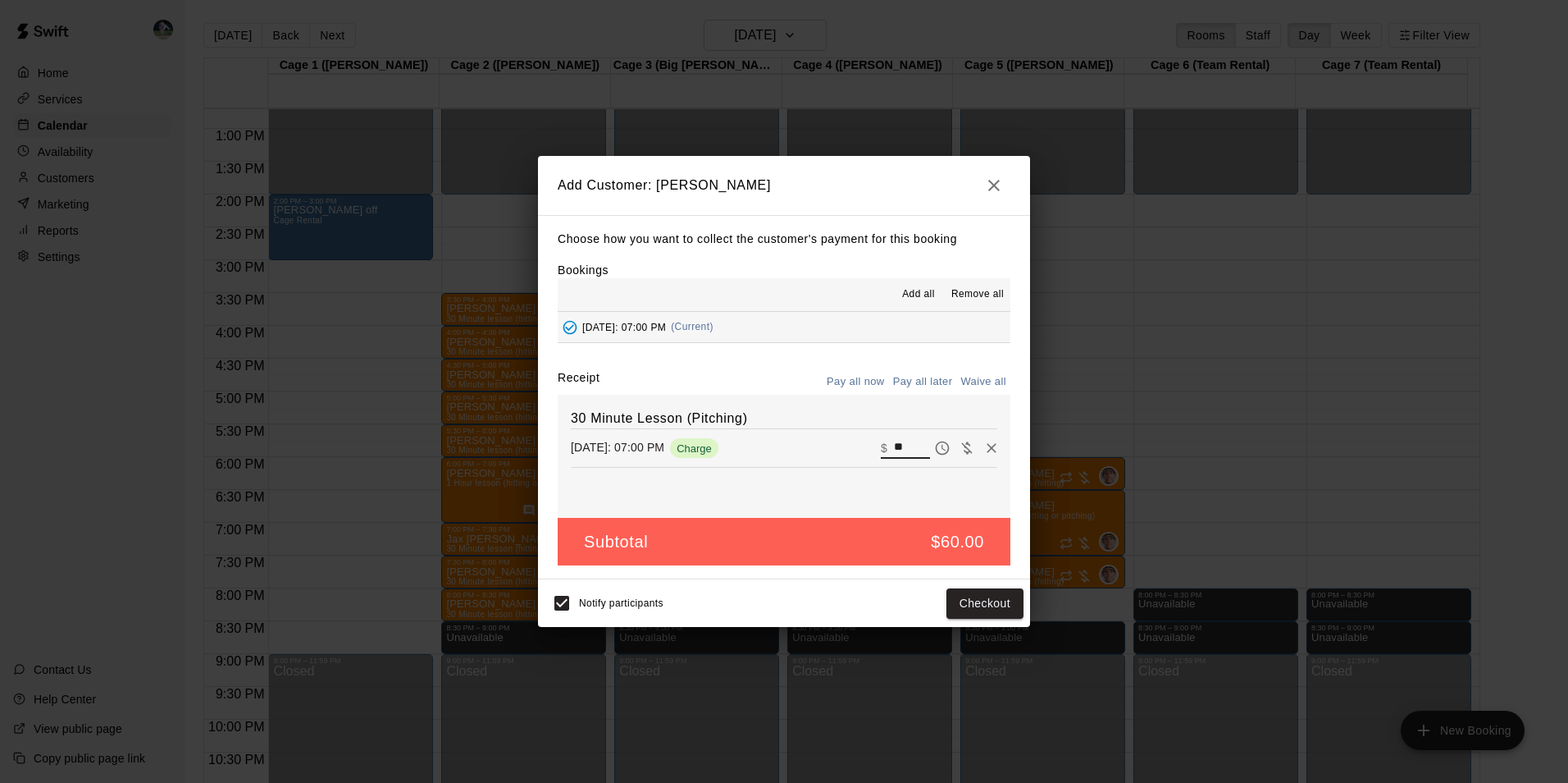
click at [894, 448] on input "**" at bounding box center [911, 448] width 36 height 21
click at [902, 378] on button "Pay all later" at bounding box center [923, 382] width 68 height 26
click at [949, 605] on button "Add customer" at bounding box center [973, 604] width 101 height 30
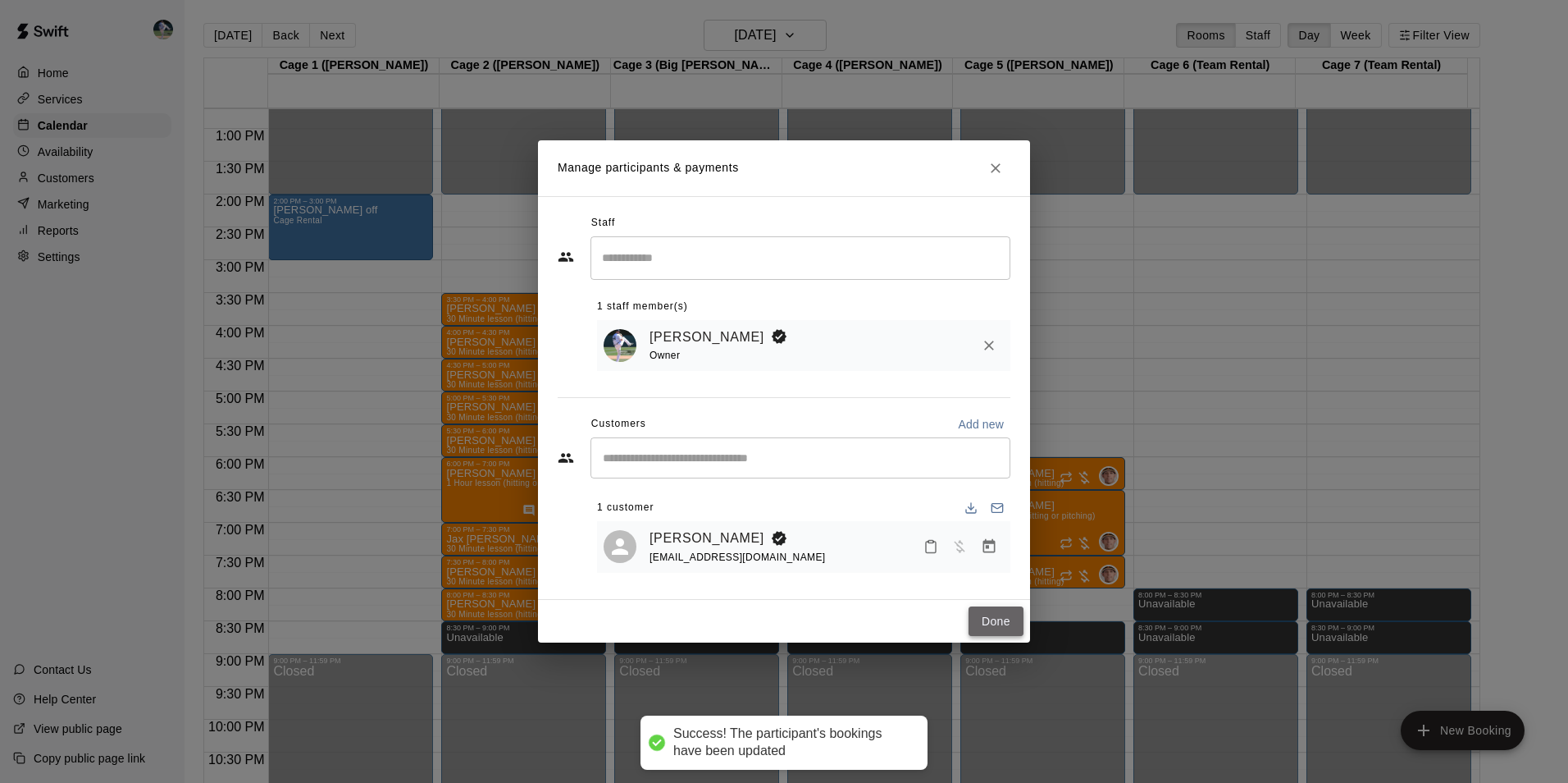
click at [988, 621] on button "Done" at bounding box center [996, 621] width 55 height 30
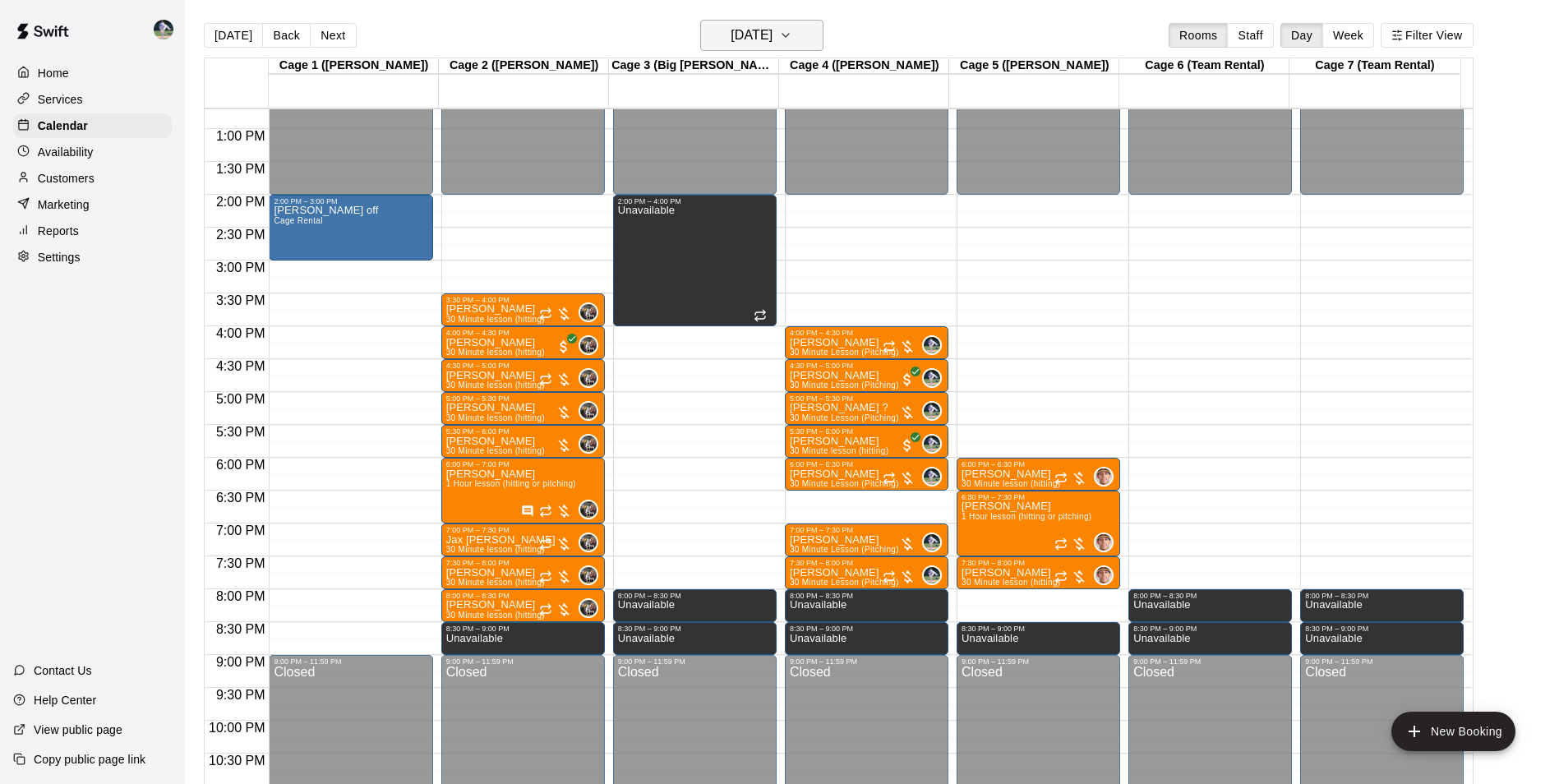
click at [792, 44] on icon "button" at bounding box center [785, 36] width 13 height 20
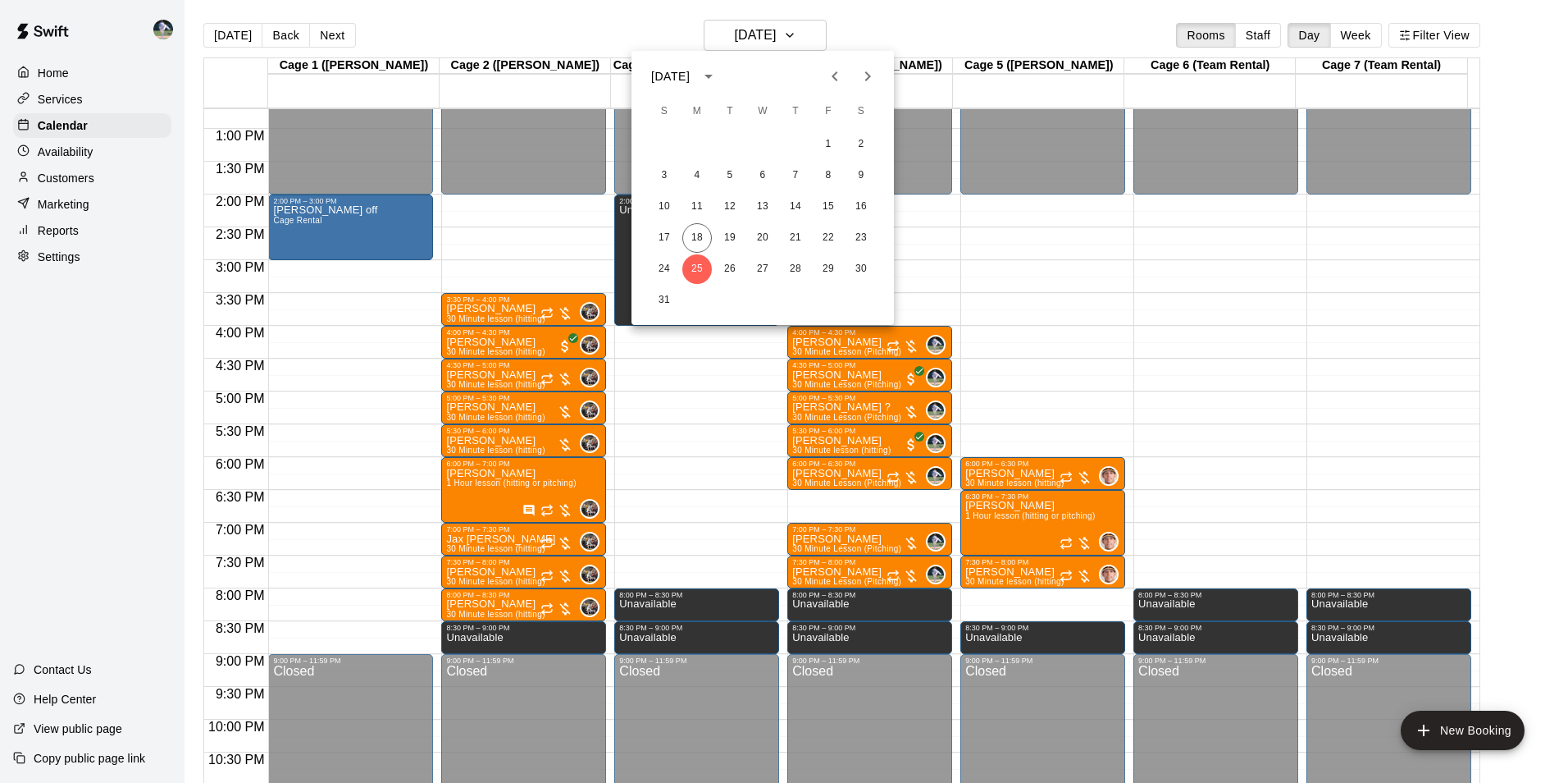
click at [863, 82] on icon "Next month" at bounding box center [868, 76] width 20 height 20
click at [697, 269] on button "29" at bounding box center [697, 268] width 29 height 29
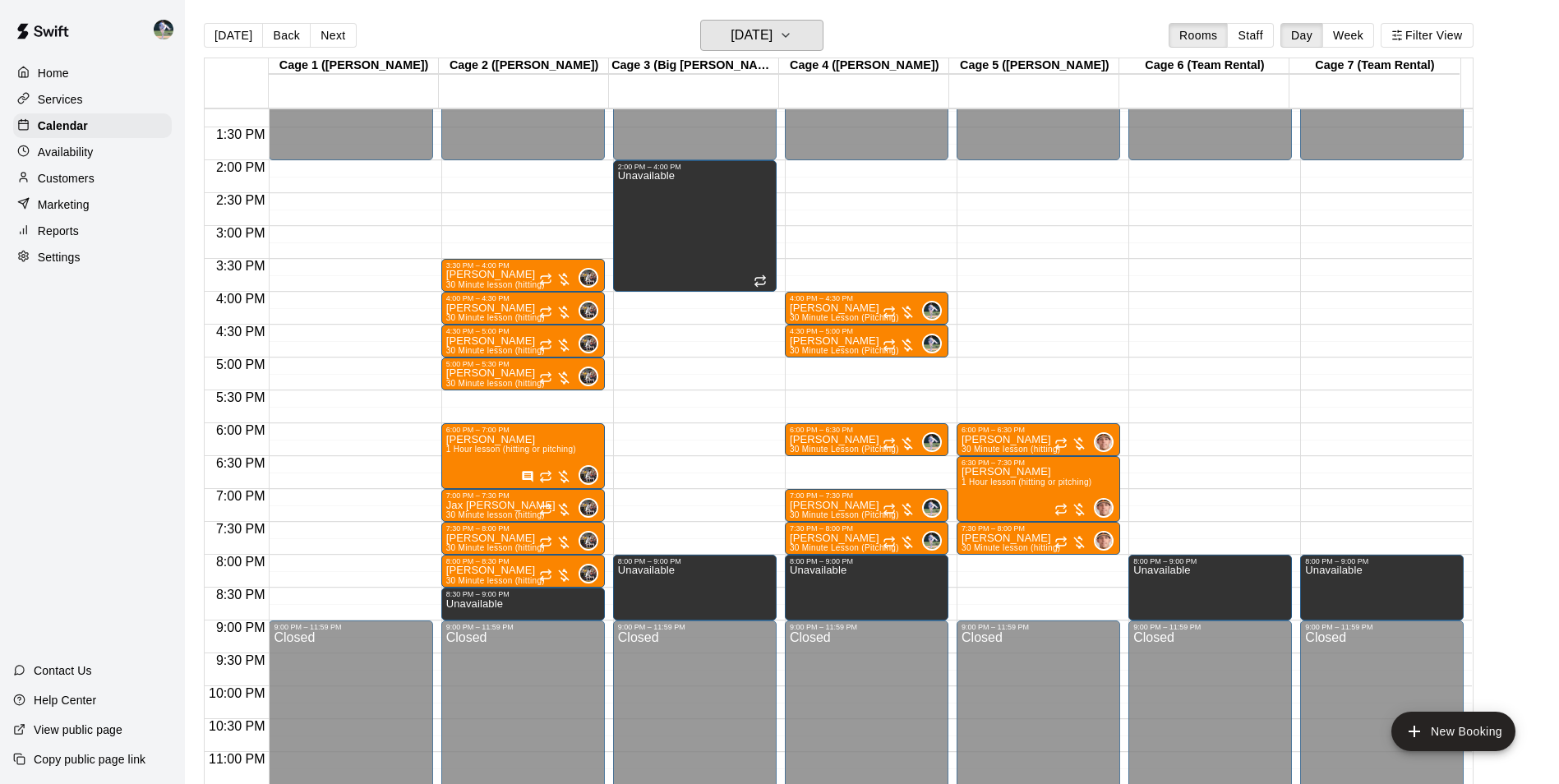
scroll to position [885, 0]
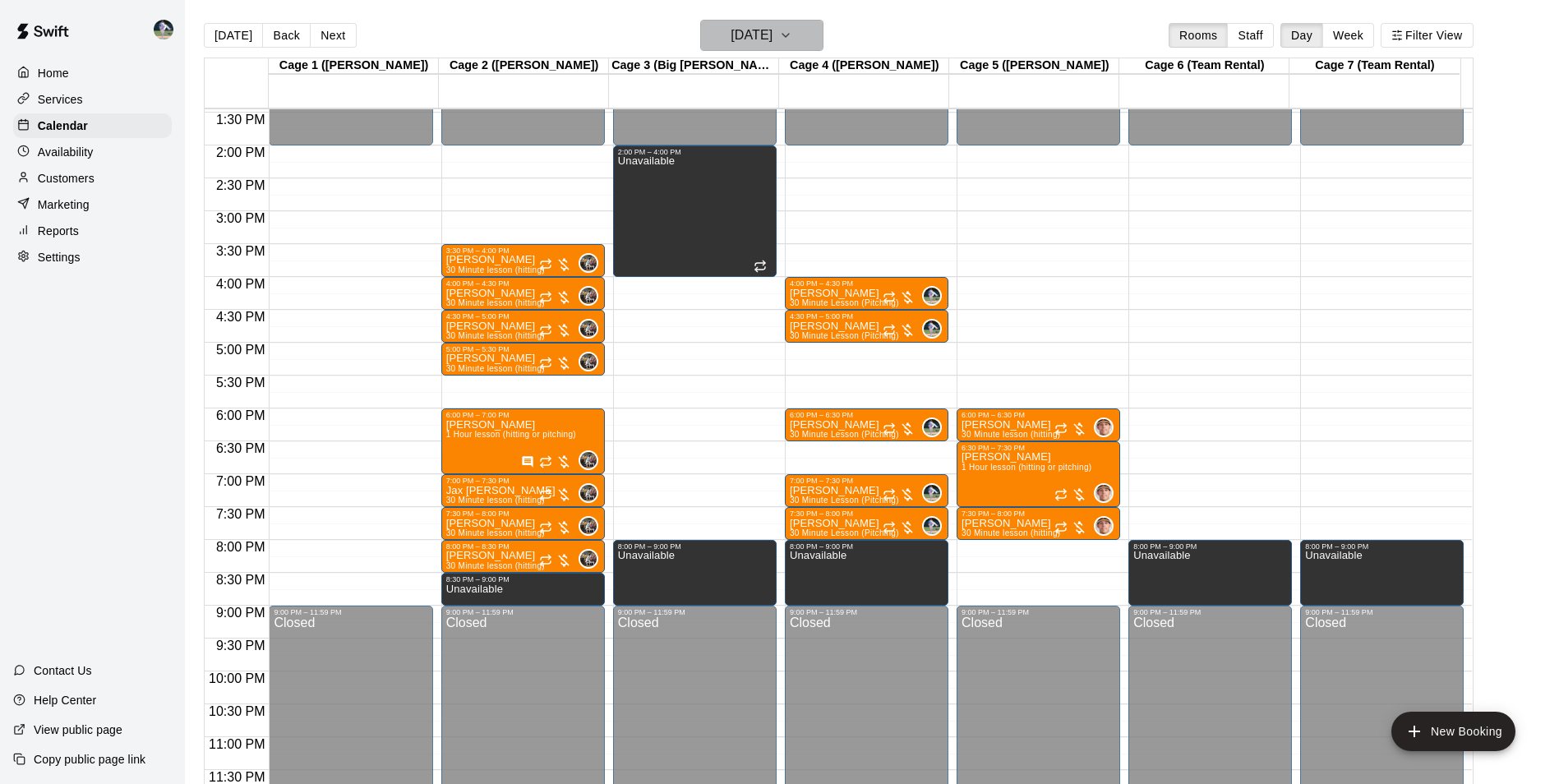
click at [822, 40] on button "[DATE]" at bounding box center [761, 35] width 124 height 31
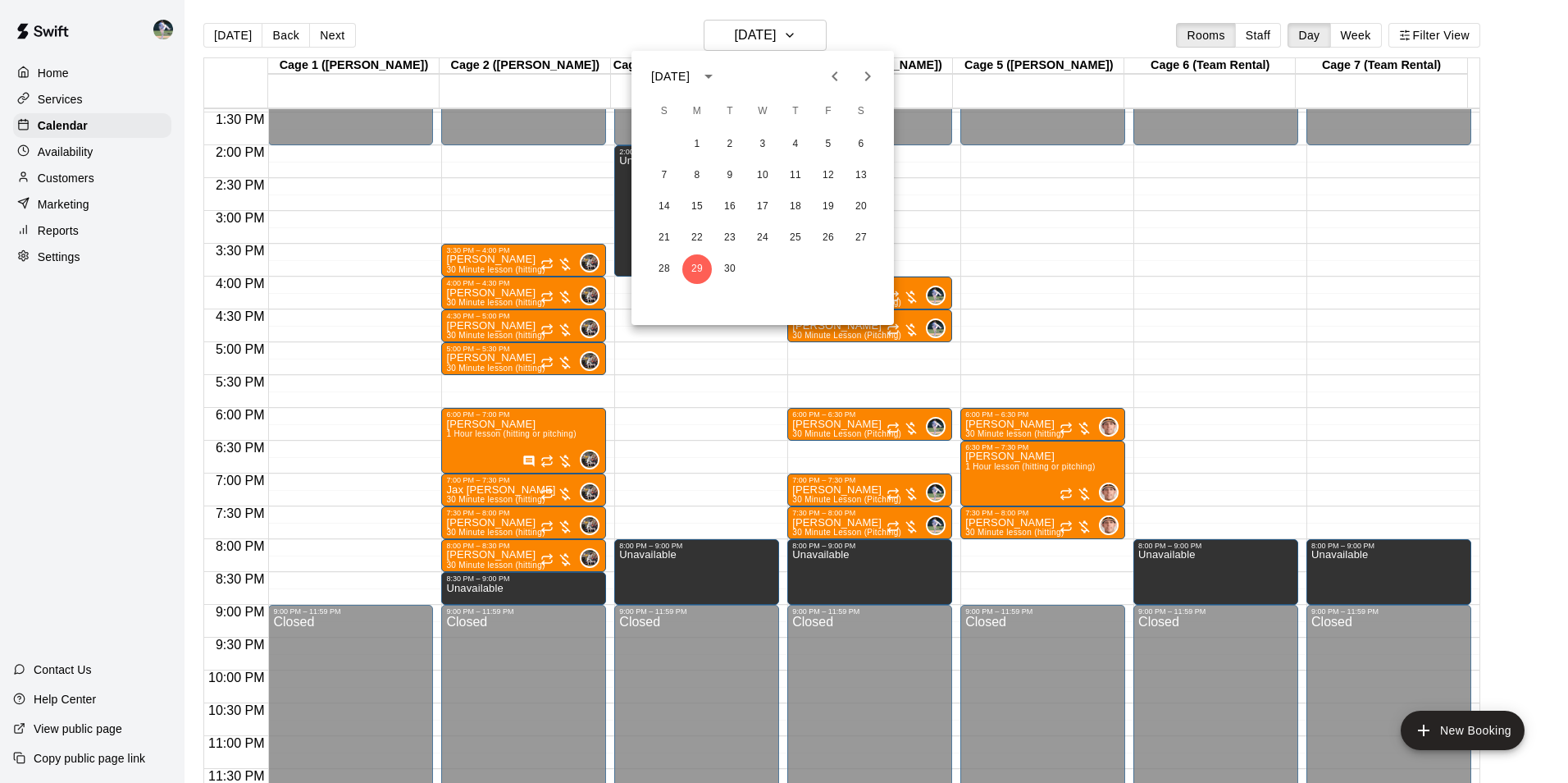
click at [842, 83] on icon "Previous month" at bounding box center [835, 76] width 20 height 20
click at [701, 263] on button "25" at bounding box center [697, 268] width 29 height 29
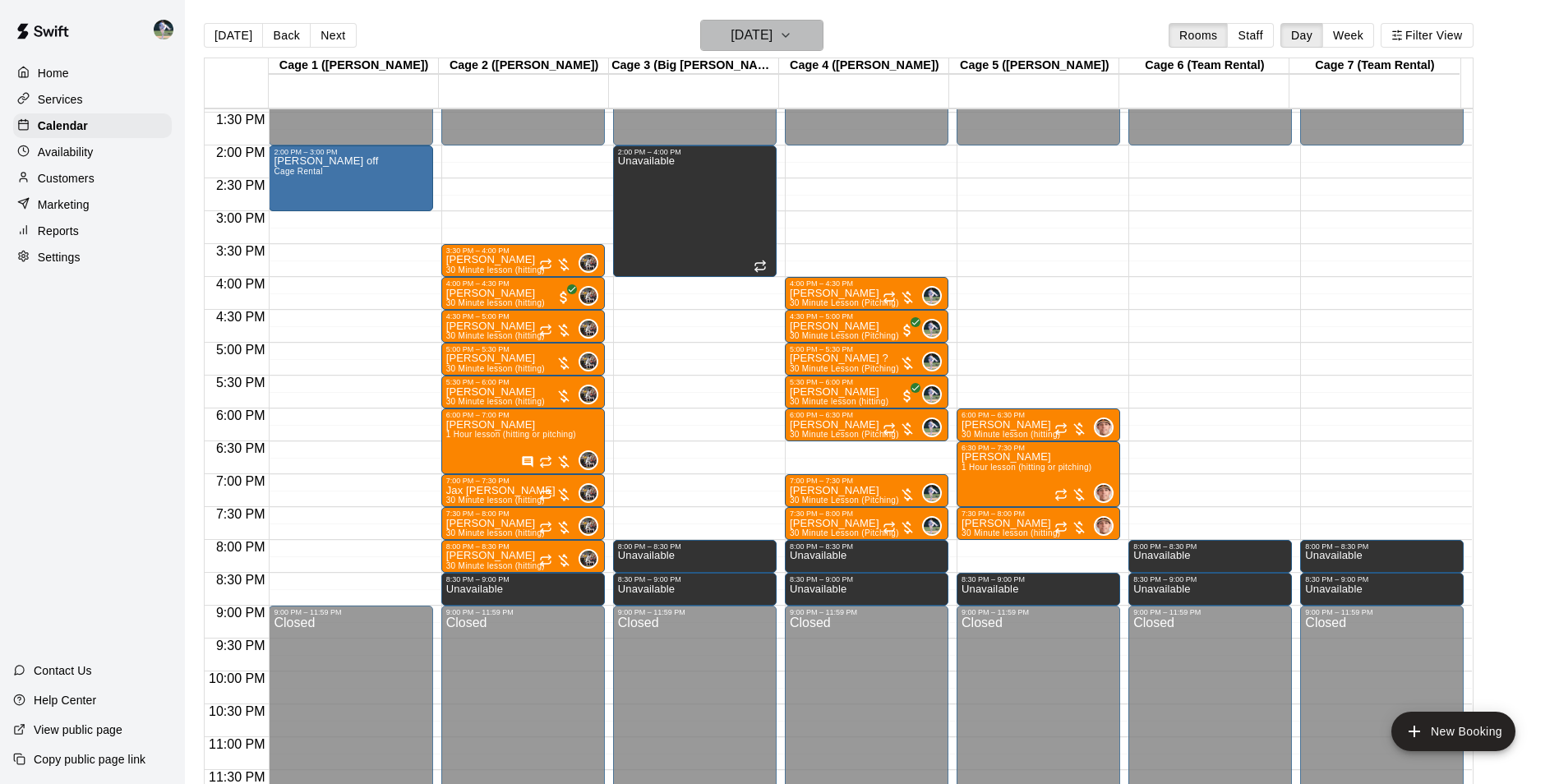
click at [821, 28] on button "[DATE]" at bounding box center [761, 35] width 124 height 31
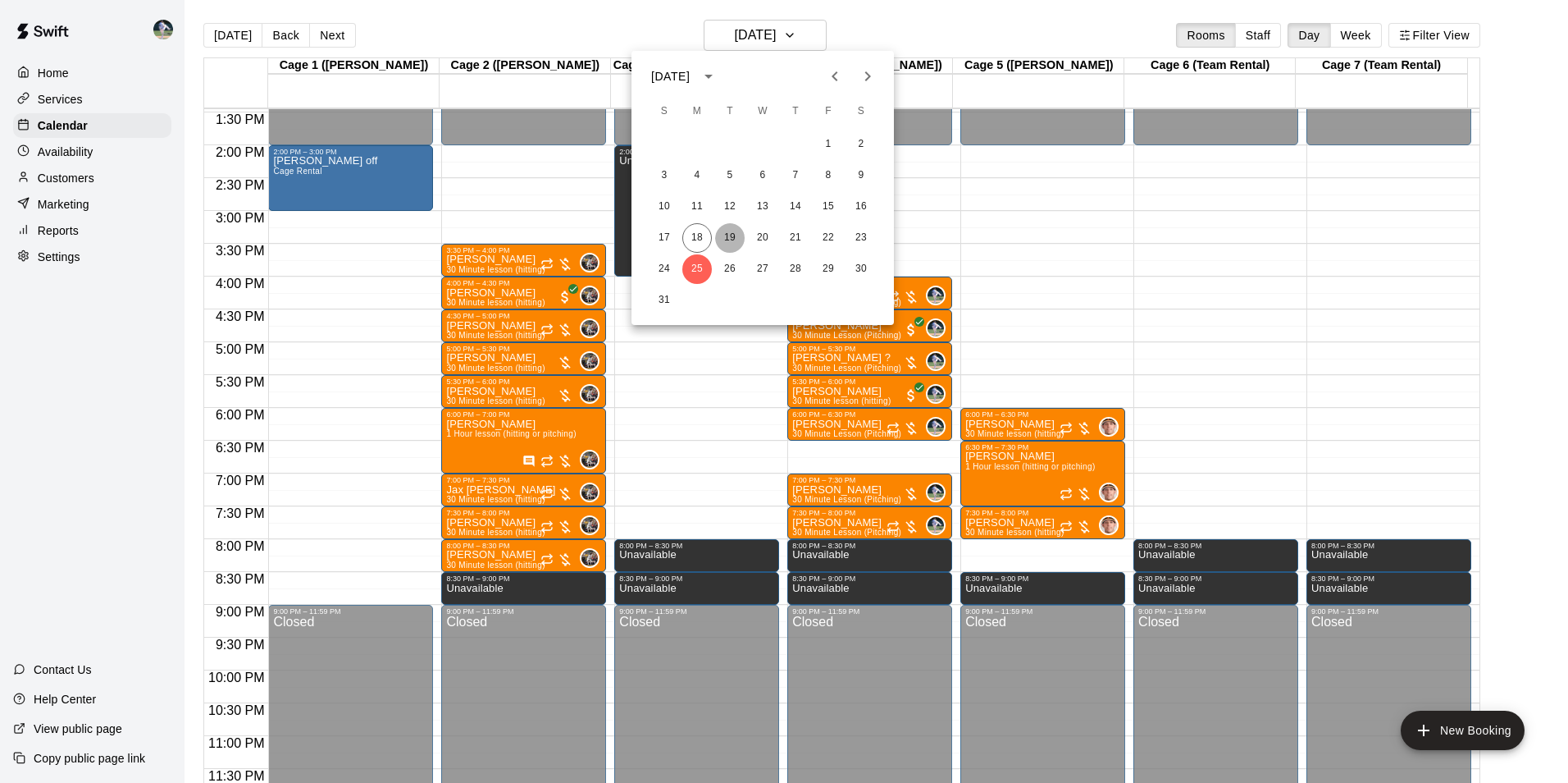
click at [731, 235] on button "19" at bounding box center [729, 237] width 29 height 29
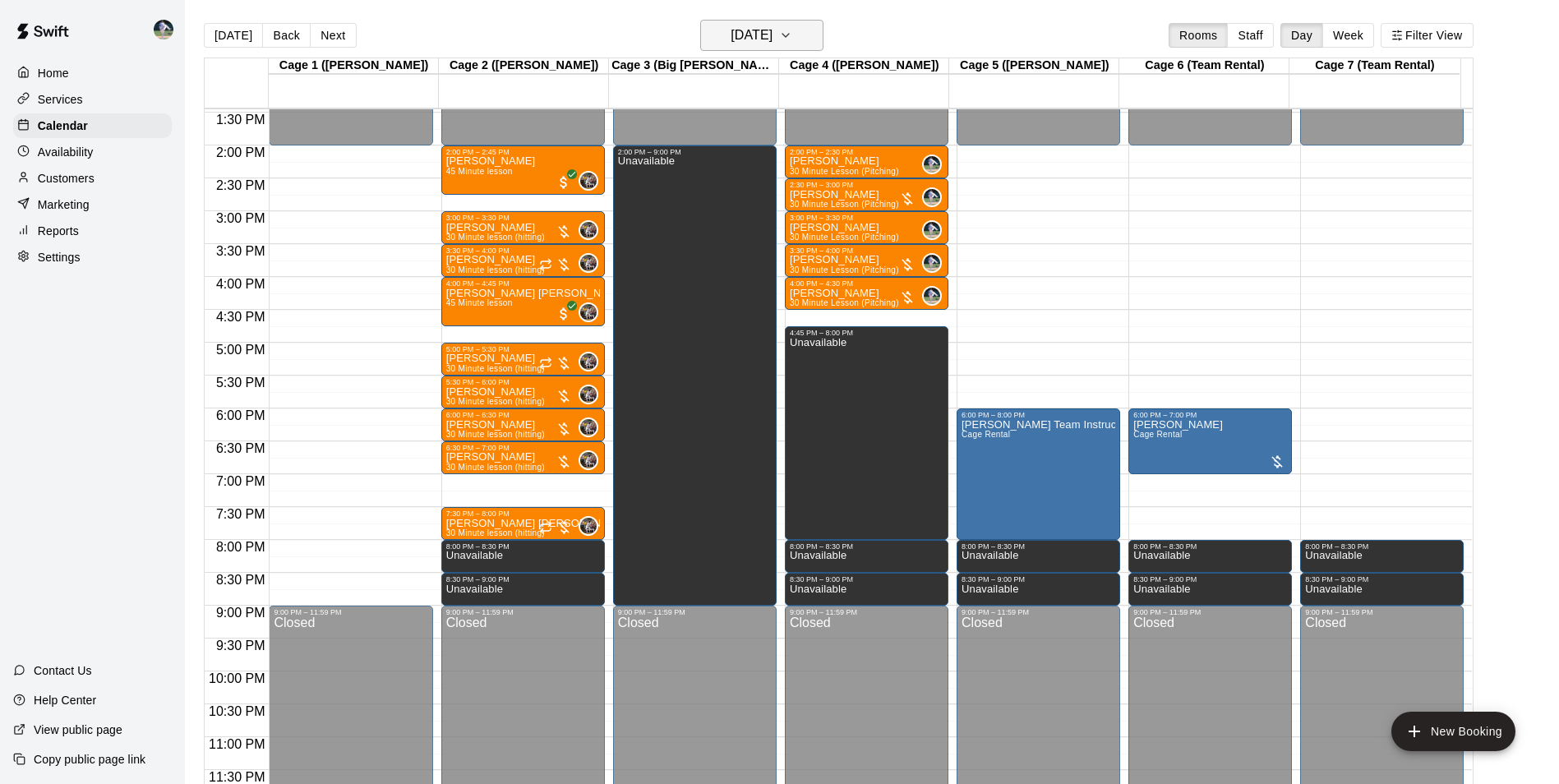
click at [792, 30] on icon "button" at bounding box center [785, 36] width 13 height 20
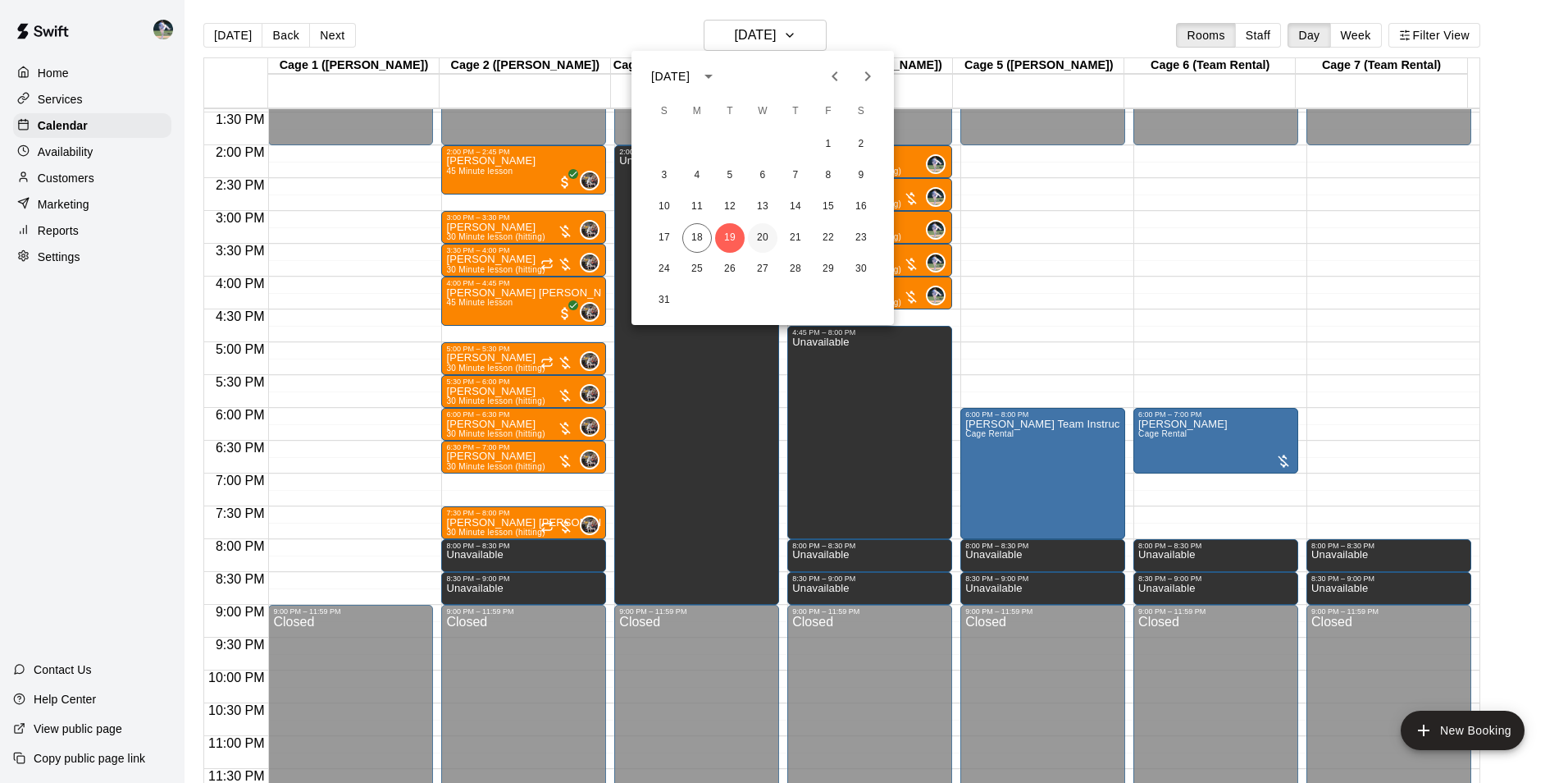
click at [764, 237] on button "20" at bounding box center [762, 237] width 29 height 29
